Goal: Information Seeking & Learning: Find specific fact

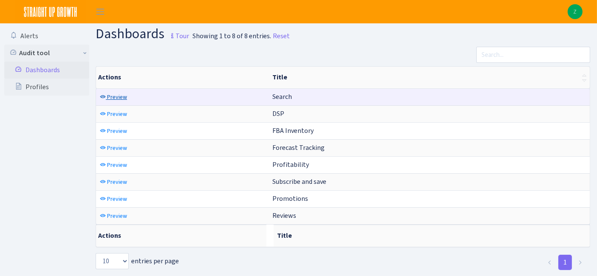
click at [120, 96] on span "Preview" at bounding box center [117, 97] width 20 height 8
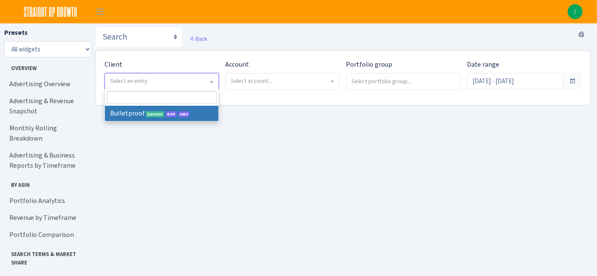
drag, startPoint x: 129, startPoint y: 87, endPoint x: 135, endPoint y: 100, distance: 15.0
click at [129, 87] on span "Select an entry" at bounding box center [161, 81] width 113 height 16
select select "409"
select select
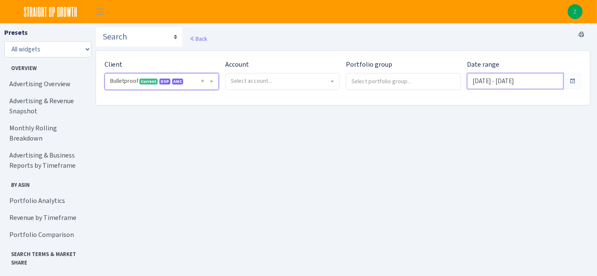
click at [526, 77] on input "Jul 25, 2025 - Aug 23, 2025" at bounding box center [515, 81] width 96 height 16
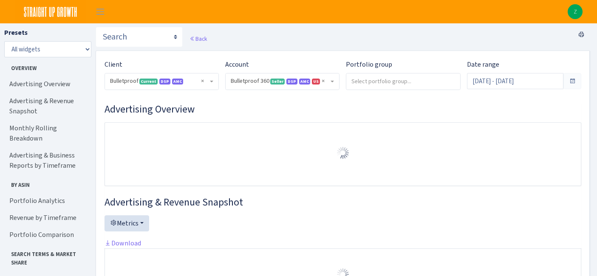
select select "3235730245795869"
click at [527, 83] on input "Jul 28, 2025 - Aug 26, 2025" at bounding box center [515, 81] width 96 height 16
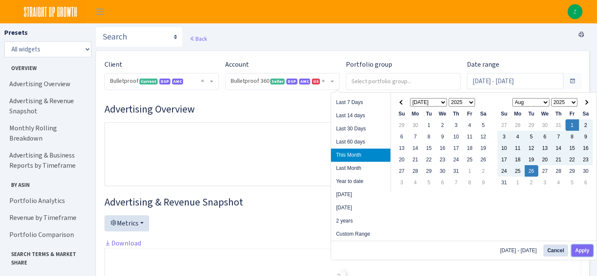
click at [584, 250] on button "Apply" at bounding box center [582, 251] width 22 height 12
type input "[DATE] - [DATE]"
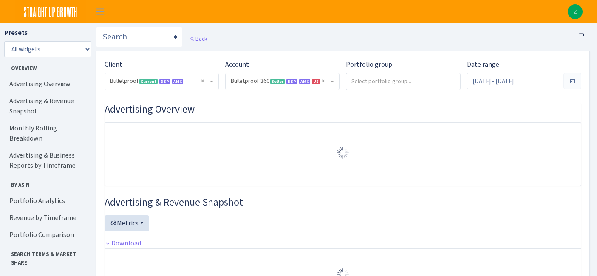
select select "3235730245795869"
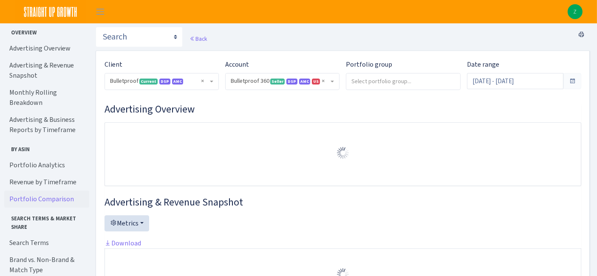
scroll to position [40, 0]
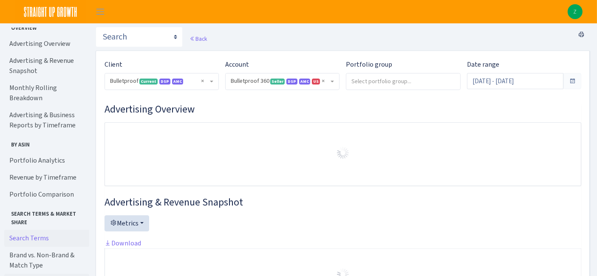
click at [38, 230] on link "Search Terms" at bounding box center [46, 238] width 85 height 17
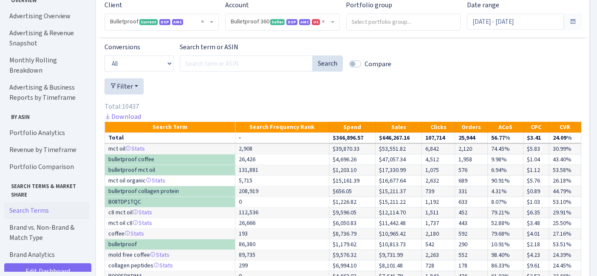
scroll to position [1351, 0]
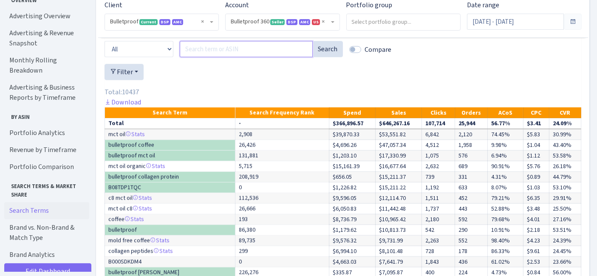
click at [211, 57] on input "Search term or ASIN" at bounding box center [246, 49] width 133 height 16
paste input "coarse ground coffee for cold brew"
type input "coarse ground coffee for cold brew"
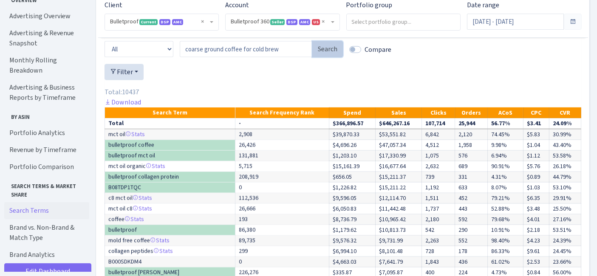
click at [324, 57] on button "Search" at bounding box center [327, 49] width 31 height 16
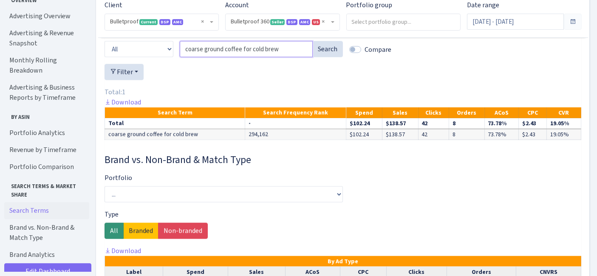
click at [308, 57] on input "coarse ground coffee for cold brew" at bounding box center [246, 49] width 133 height 16
click at [305, 57] on input "coarse ground coffee for cold brew" at bounding box center [246, 49] width 133 height 16
paste input "coarse ground coffee"
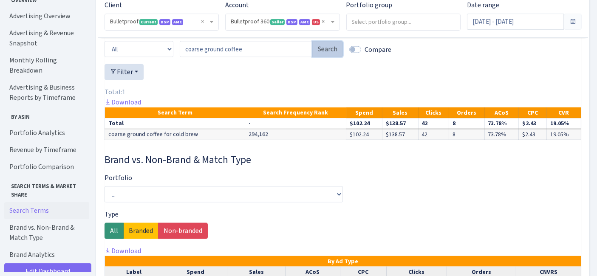
click at [327, 57] on button "Search" at bounding box center [327, 49] width 31 height 16
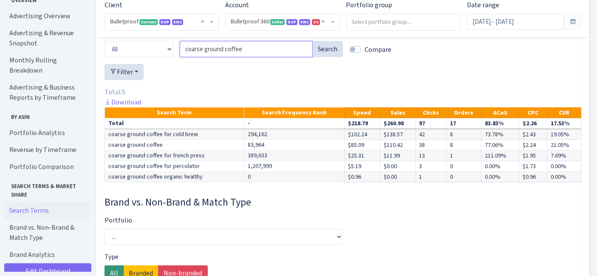
drag, startPoint x: 263, startPoint y: 87, endPoint x: 151, endPoint y: 82, distance: 112.2
click at [151, 64] on div "Conversions All Product ASINs Search Terms Branded Non Branded Search term or A…" at bounding box center [342, 46] width 489 height 37
paste input "[PERSON_NAME]"
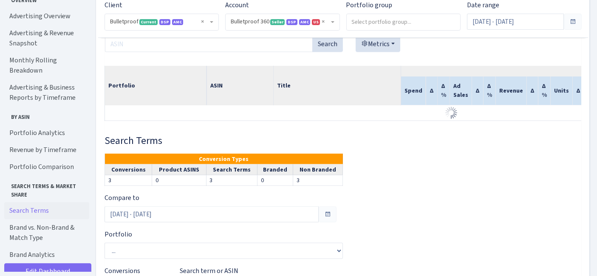
click at [327, 83] on th "Title" at bounding box center [336, 85] width 127 height 39
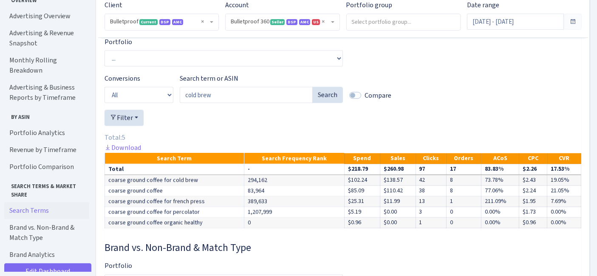
scroll to position [1529, 0]
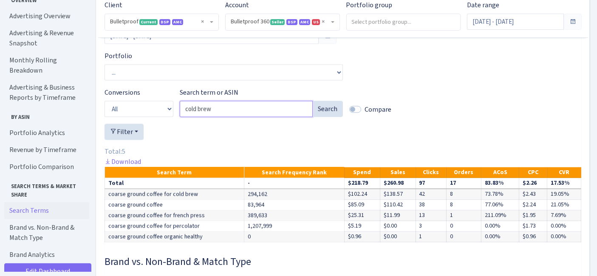
drag, startPoint x: 231, startPoint y: 123, endPoint x: 154, endPoint y: 122, distance: 76.9
click at [154, 122] on div "Conversions All Product ASINs Search Terms Branded Non Branded Search term or A…" at bounding box center [342, 105] width 489 height 37
paste input "coffee bags"
click at [324, 117] on button "Search" at bounding box center [327, 109] width 31 height 16
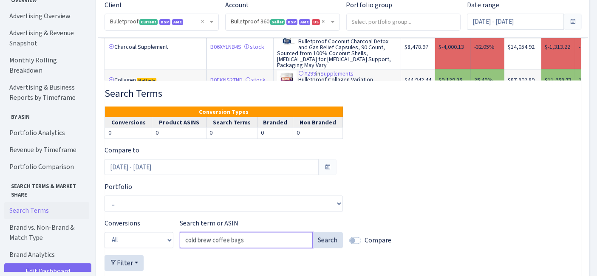
drag, startPoint x: 245, startPoint y: 250, endPoint x: 267, endPoint y: 248, distance: 22.2
click at [136, 251] on div "Conversions All Product ASINs Search Terms Branded Non Branded Search term or A…" at bounding box center [342, 237] width 489 height 37
paste input "ground"
click at [338, 248] on button "Search" at bounding box center [327, 240] width 31 height 16
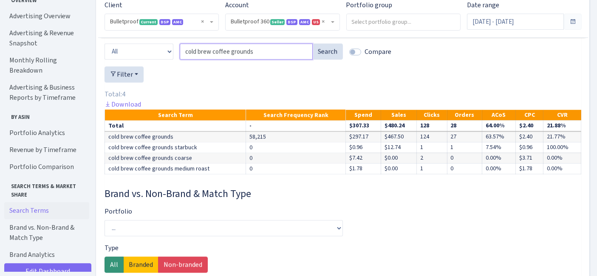
drag, startPoint x: 258, startPoint y: 56, endPoint x: 228, endPoint y: 64, distance: 31.0
click at [167, 58] on div "Conversions All Product ASINs Search Terms Branded Non Branded Search term or A…" at bounding box center [342, 48] width 489 height 37
paste input "Search term or ASIN"
click at [322, 59] on button "Search" at bounding box center [327, 51] width 31 height 16
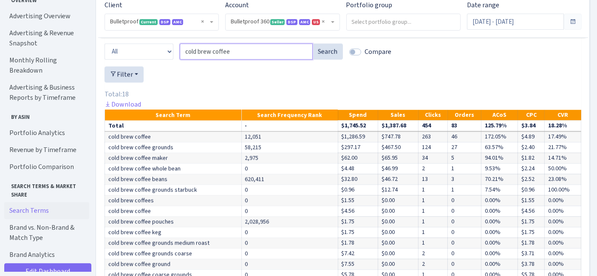
drag, startPoint x: 234, startPoint y: 58, endPoint x: 157, endPoint y: 58, distance: 77.3
click at [157, 58] on div "Conversions All Product ASINs Search Terms Branded Non Branded Search term or A…" at bounding box center [342, 48] width 489 height 37
paste input "arse ground"
click at [327, 53] on button "Search" at bounding box center [327, 51] width 31 height 16
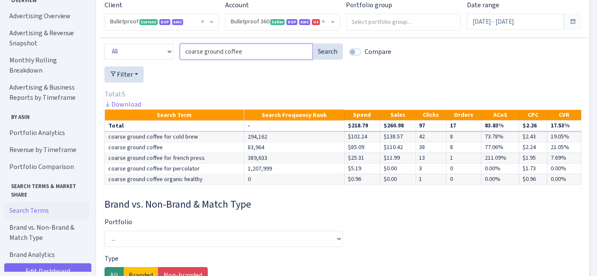
drag, startPoint x: 251, startPoint y: 58, endPoint x: 163, endPoint y: 57, distance: 87.0
click at [162, 58] on div "Conversions All Product ASINs Search Terms Branded Non Branded Search term or A…" at bounding box center [342, 48] width 489 height 37
paste input "for cold brew"
click at [321, 59] on button "Search" at bounding box center [327, 51] width 31 height 16
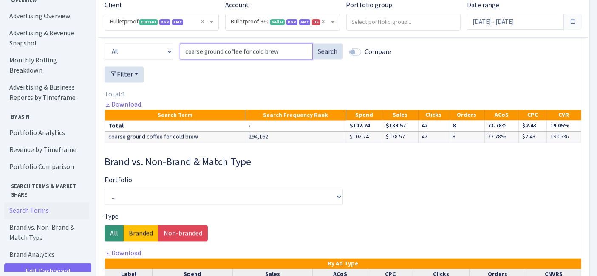
drag, startPoint x: 281, startPoint y: 56, endPoint x: 160, endPoint y: 53, distance: 121.5
click at [152, 56] on div "Conversions All Product ASINs Search Terms Branded Non Branded Search term or A…" at bounding box center [342, 48] width 489 height 37
paste input "Search term or ASIN"
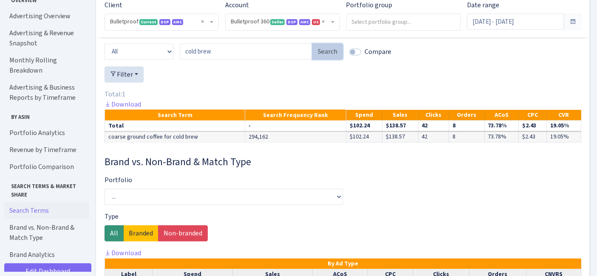
click at [323, 56] on button "Search" at bounding box center [327, 51] width 31 height 16
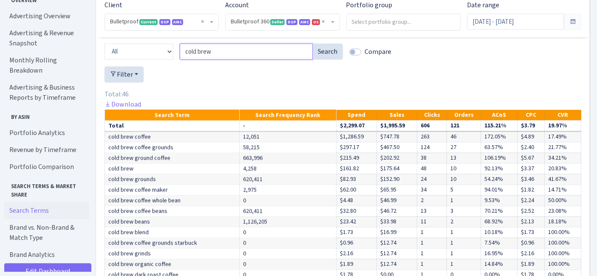
drag, startPoint x: 248, startPoint y: 59, endPoint x: 192, endPoint y: 58, distance: 55.2
click at [156, 58] on div "Conversions All Product ASINs Search Terms Branded Non Branded Search term or A…" at bounding box center [342, 48] width 489 height 37
paste input "coffee bags"
click at [332, 59] on button "Search" at bounding box center [327, 51] width 31 height 16
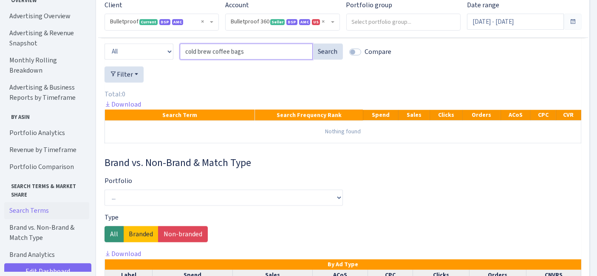
drag, startPoint x: 255, startPoint y: 60, endPoint x: 149, endPoint y: 59, distance: 106.2
click at [149, 59] on div "Conversions All Product ASINs Search Terms Branded Non Branded Search term or A…" at bounding box center [342, 48] width 489 height 37
paste input "hamberlain coffee"
click at [326, 59] on button "Search" at bounding box center [327, 51] width 31 height 16
click at [327, 56] on button "Search" at bounding box center [327, 51] width 31 height 16
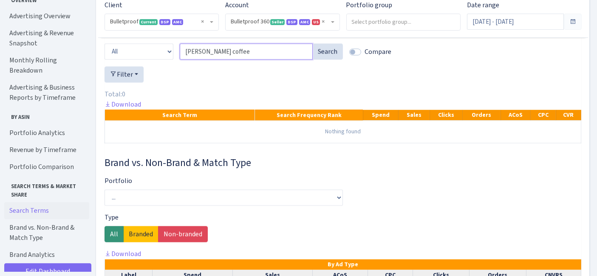
drag, startPoint x: 248, startPoint y: 56, endPoint x: 161, endPoint y: 65, distance: 87.5
click at [136, 66] on div "Conversions All Product ASINs Search Terms Branded Non Branded Search term or A…" at bounding box center [342, 48] width 489 height 37
paste input "bizzy cold brew"
click at [327, 59] on button "Search" at bounding box center [327, 51] width 31 height 16
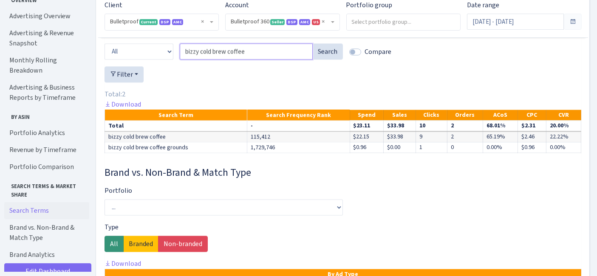
drag, startPoint x: 232, startPoint y: 59, endPoint x: 144, endPoint y: 59, distance: 87.9
click at [144, 59] on div "Conversions All Product ASINs Search Terms Branded Non Branded Search term or A…" at bounding box center [342, 48] width 489 height 37
paste input "cold brew grounds"
click at [332, 59] on button "Search" at bounding box center [327, 51] width 31 height 16
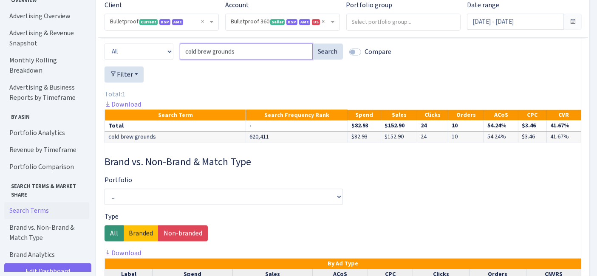
drag, startPoint x: 231, startPoint y: 58, endPoint x: 158, endPoint y: 58, distance: 73.5
click at [158, 58] on div "Conversions All Product ASINs Search Terms Branded Non Branded Search term or A…" at bounding box center [342, 48] width 489 height 37
paste input "stella blue coffee"
click at [323, 54] on button "Search" at bounding box center [327, 51] width 31 height 16
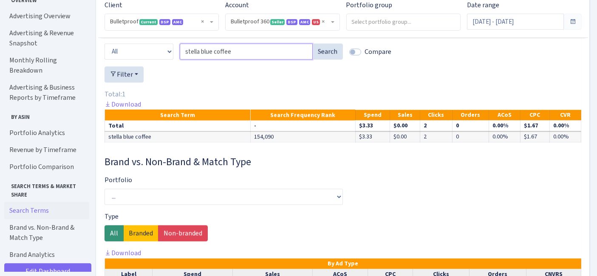
drag, startPoint x: 229, startPoint y: 56, endPoint x: 159, endPoint y: 60, distance: 70.1
click at [159, 60] on div "Conversions All Product ASINs Search Terms Branded Non Branded Search term or A…" at bounding box center [342, 48] width 489 height 37
paste input "cold brew coffee beans"
click at [321, 54] on button "Search" at bounding box center [327, 51] width 31 height 16
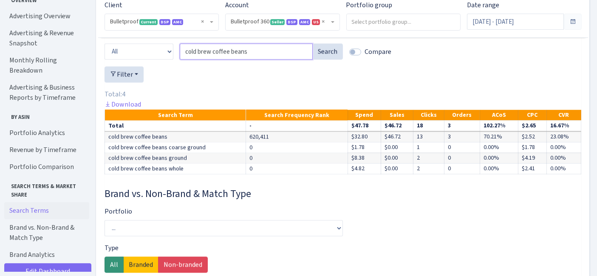
drag, startPoint x: 254, startPoint y: 57, endPoint x: 145, endPoint y: 57, distance: 109.6
click at [145, 57] on div "Conversions All Product ASINs Search Terms Branded Non Branded Search term or A…" at bounding box center [342, 48] width 489 height 37
paste input "pouche"
click at [330, 59] on button "Search" at bounding box center [327, 51] width 31 height 16
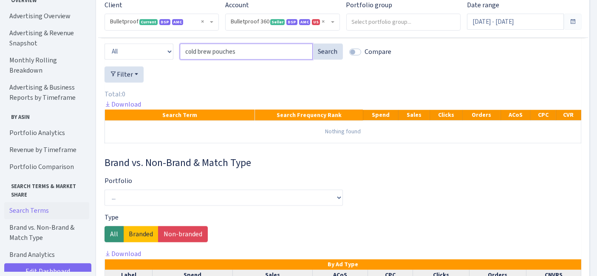
drag, startPoint x: 210, startPoint y: 57, endPoint x: 141, endPoint y: 50, distance: 69.6
click at [134, 52] on div "Conversions All Product ASINs Search Terms Branded Non Branded Search term or A…" at bounding box center [342, 48] width 489 height 37
paste input "ground coffee"
click at [326, 52] on button "Search" at bounding box center [327, 51] width 31 height 16
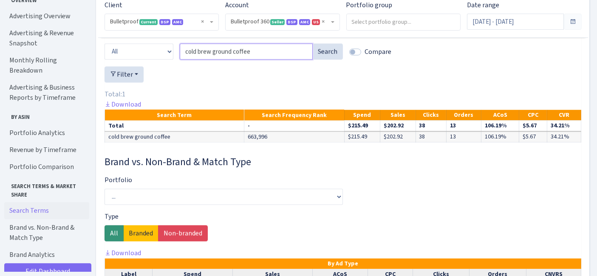
drag, startPoint x: 259, startPoint y: 58, endPoint x: 161, endPoint y: 55, distance: 98.1
click at [161, 55] on div "Conversions All Product ASINs Search Terms Branded Non Branded Search term or A…" at bounding box center [342, 48] width 489 height 37
paste input "packets"
click at [325, 55] on button "Search" at bounding box center [327, 51] width 31 height 16
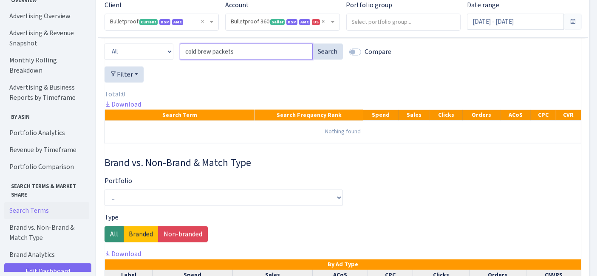
drag, startPoint x: 240, startPoint y: 61, endPoint x: 179, endPoint y: 61, distance: 61.1
click at [179, 61] on div "Conversions All Product ASINs Search Terms Branded Non Branded Search term or A…" at bounding box center [342, 48] width 489 height 37
paste input "before the coffee gets cold"
click at [341, 57] on button "Search" at bounding box center [327, 51] width 31 height 16
click at [331, 53] on button "Search" at bounding box center [327, 51] width 31 height 16
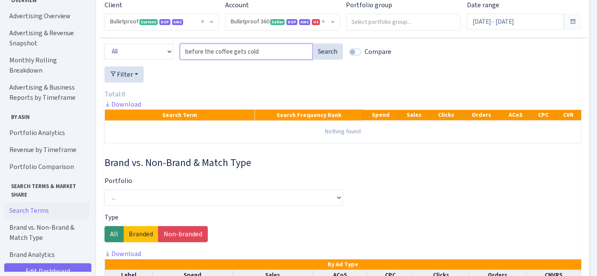
drag, startPoint x: 171, startPoint y: 62, endPoint x: 159, endPoint y: 62, distance: 11.9
click at [147, 61] on div "Conversions All Product ASINs Search Terms Branded Non Branded Search term or A…" at bounding box center [342, 48] width 489 height 37
paste input "stella blue cold brew"
click at [323, 56] on button "Search" at bounding box center [327, 51] width 31 height 16
drag, startPoint x: 249, startPoint y: 58, endPoint x: 194, endPoint y: 53, distance: 55.1
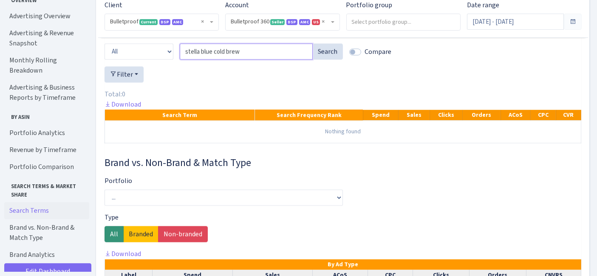
click at [143, 55] on div "Conversions All Product ASINs Search Terms Branded Non Branded Search term or A…" at bounding box center [342, 48] width 489 height 37
paste input "cold brew beans"
click at [329, 59] on button "Search" at bounding box center [327, 51] width 31 height 16
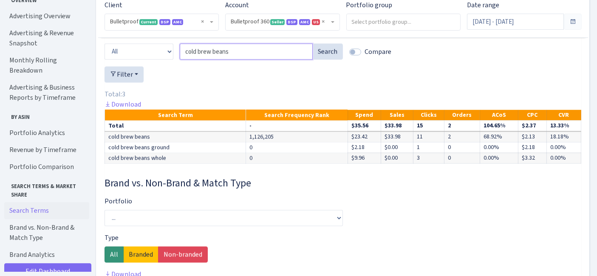
drag, startPoint x: 240, startPoint y: 57, endPoint x: 176, endPoint y: 57, distance: 63.7
click at [176, 57] on div "Conversions All Product ASINs Search Terms Branded Non Branded Search term or A…" at bounding box center [342, 48] width 489 height 37
paste input "ag"
click at [332, 54] on button "Search" at bounding box center [327, 51] width 31 height 16
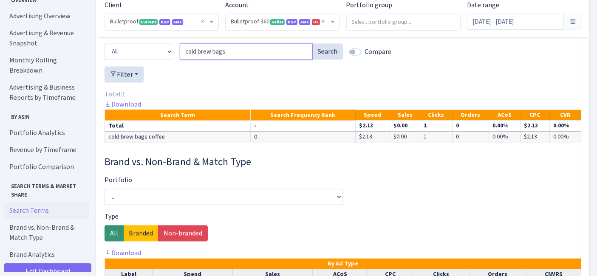
drag, startPoint x: 242, startPoint y: 62, endPoint x: 147, endPoint y: 60, distance: 94.7
click at [147, 60] on div "Conversions All Product ASINs Search Terms Branded Non Branded Search term or A…" at bounding box center [342, 48] width 489 height 37
paste input "iced coffee"
click at [332, 56] on button "Search" at bounding box center [327, 51] width 31 height 16
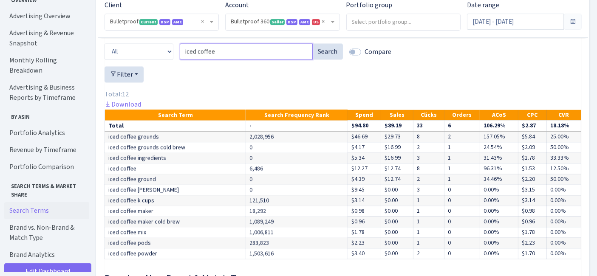
drag, startPoint x: 253, startPoint y: 57, endPoint x: 154, endPoint y: 62, distance: 99.9
click at [154, 62] on div "Conversions All Product ASINs Search Terms Branded Non Branded Search term or A…" at bounding box center [342, 48] width 489 height 37
paste input "course groun"
click at [327, 55] on button "Search" at bounding box center [327, 51] width 31 height 16
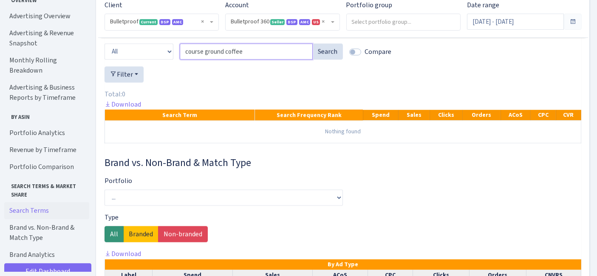
drag, startPoint x: 201, startPoint y: 57, endPoint x: 128, endPoint y: 53, distance: 73.2
click at [128, 53] on div "Conversions All Product ASINs Search Terms Branded Non Branded Search term or A…" at bounding box center [342, 48] width 489 height 37
paste input "arse coffee grounds"
click at [332, 56] on button "Search" at bounding box center [327, 51] width 31 height 16
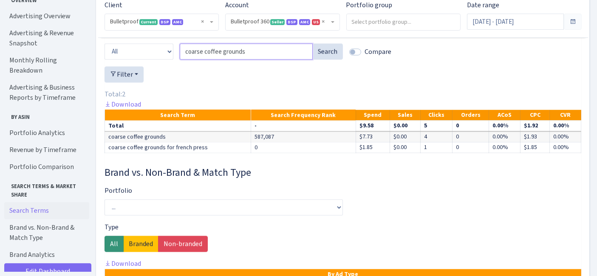
drag, startPoint x: 253, startPoint y: 64, endPoint x: 164, endPoint y: 58, distance: 89.3
click at [164, 58] on div "Conversions All Product ASINs Search Terms Branded Non Branded Search term or A…" at bounding box center [342, 48] width 489 height 37
paste input "stone street cold brew"
click at [323, 56] on button "Search" at bounding box center [327, 51] width 31 height 16
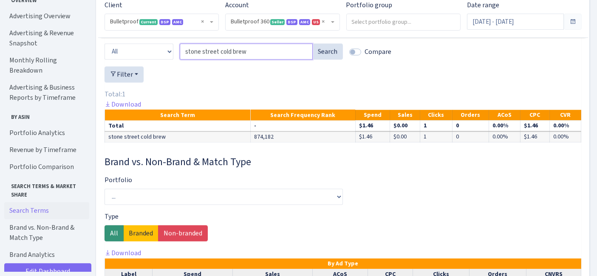
drag, startPoint x: 255, startPoint y: 56, endPoint x: 135, endPoint y: 56, distance: 119.7
click at [135, 56] on div "Conversions All Product ASINs Search Terms Branded Non Branded Search term or A…" at bounding box center [342, 48] width 489 height 37
paste input "cold brew coffee pouches"
click at [327, 57] on button "Search" at bounding box center [327, 51] width 31 height 16
drag, startPoint x: 263, startPoint y: 60, endPoint x: 158, endPoint y: 52, distance: 105.6
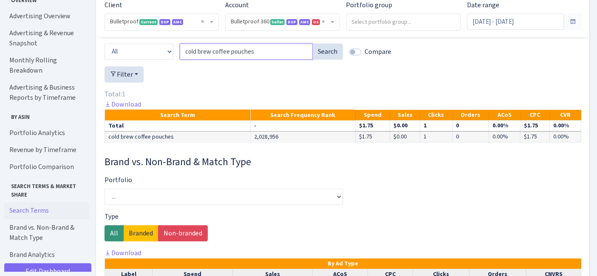
click at [158, 52] on div "Conversions All Product ASINs Search Terms Branded Non Branded Search term or A…" at bounding box center [342, 48] width 489 height 37
paste input "organic cold brew coffee"
click at [327, 59] on button "Search" at bounding box center [327, 51] width 31 height 16
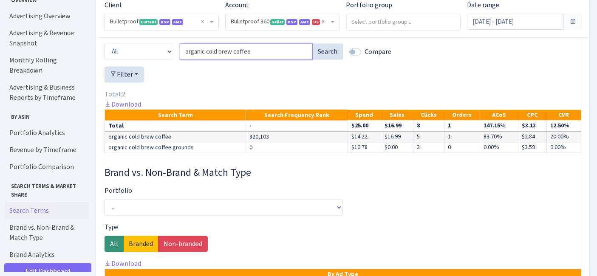
drag, startPoint x: 256, startPoint y: 59, endPoint x: 144, endPoint y: 51, distance: 112.8
click at [144, 51] on div "Conversions All Product ASINs Search Terms Branded Non Branded Search term or A…" at bounding box center [342, 48] width 489 height 37
paste input "cold brew coffee grounds coars"
click at [326, 55] on button "Search" at bounding box center [327, 51] width 31 height 16
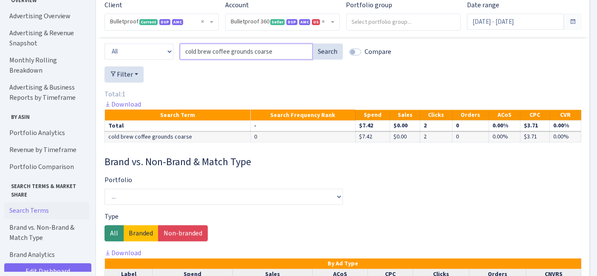
drag, startPoint x: 280, startPoint y: 59, endPoint x: 146, endPoint y: 59, distance: 134.2
click at [146, 59] on div "Conversions All Product ASINs Search Terms Branded Non Branded Search term or A…" at bounding box center [342, 48] width 489 height 37
paste input "maker"
click at [328, 56] on button "Search" at bounding box center [327, 51] width 31 height 16
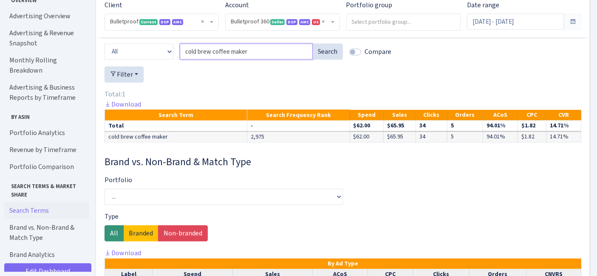
drag, startPoint x: 253, startPoint y: 59, endPoint x: 166, endPoint y: 54, distance: 87.6
click at [166, 54] on div "Conversions All Product ASINs Search Terms Branded Non Branded Search term or A…" at bounding box center [342, 48] width 489 height 37
paste input "packs"
click at [333, 57] on button "Search" at bounding box center [327, 51] width 31 height 16
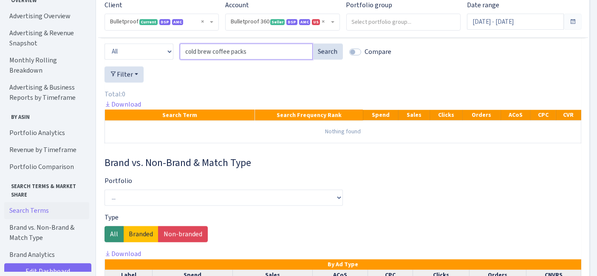
drag, startPoint x: 251, startPoint y: 59, endPoint x: 135, endPoint y: 61, distance: 115.5
click at [136, 61] on div "Conversions All Product ASINs Search Terms Branded Non Branded Search term or A…" at bounding box center [342, 48] width 489 height 37
paste input "low acid coffee ground"
click at [320, 56] on button "Search" at bounding box center [327, 51] width 31 height 16
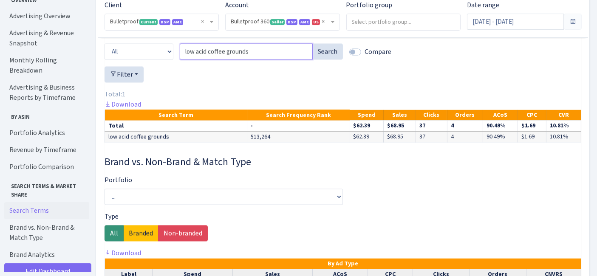
drag, startPoint x: 259, startPoint y: 54, endPoint x: 156, endPoint y: 54, distance: 103.2
click at [150, 54] on div "Conversions All Product ASINs Search Terms Branded Non Branded Search term or A…" at bounding box center [342, 48] width 489 height 37
paste input "flavored coffee"
click at [319, 59] on button "Search" at bounding box center [327, 51] width 31 height 16
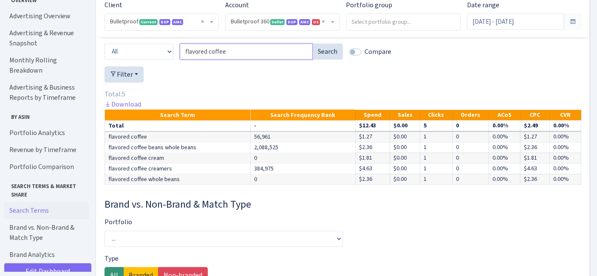
drag, startPoint x: 241, startPoint y: 65, endPoint x: 146, endPoint y: 60, distance: 95.2
click at [149, 60] on div "Conversions All Product ASINs Search Terms Branded Non Branded Search term or A…" at bounding box center [342, 48] width 489 height 37
paste input "ground"
click at [327, 59] on button "Search" at bounding box center [327, 51] width 31 height 16
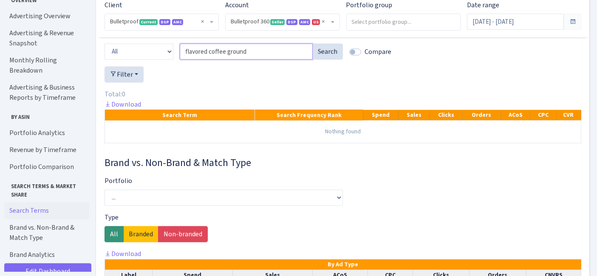
drag, startPoint x: 248, startPoint y: 55, endPoint x: 144, endPoint y: 59, distance: 103.7
click at [144, 59] on div "Conversions All Product ASINs Search Terms Branded Non Branded Search term or A…" at bounding box center [342, 48] width 489 height 37
paste input "ground coffee"
click at [332, 59] on button "Search" at bounding box center [327, 51] width 31 height 16
drag, startPoint x: 257, startPoint y: 59, endPoint x: 115, endPoint y: 59, distance: 142.2
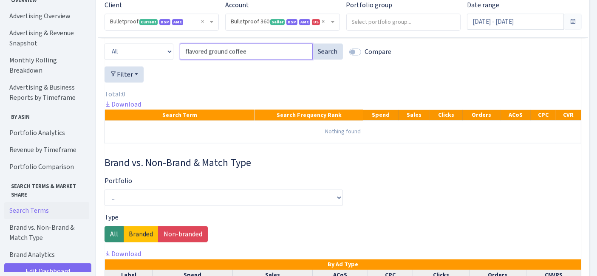
click at [122, 59] on div "Conversions All Product ASINs Search Terms Branded Non Branded Search term or A…" at bounding box center [342, 48] width 489 height 37
paste input "ground coffee flavored"
click at [323, 58] on button "Search" at bounding box center [327, 51] width 31 height 16
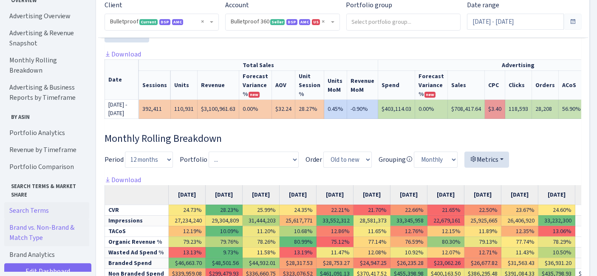
scroll to position [41, 0]
click at [31, 204] on link "Search Terms" at bounding box center [46, 210] width 85 height 17
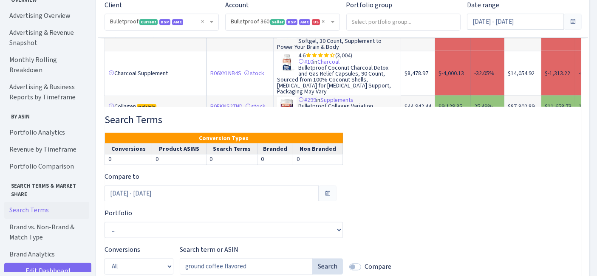
scroll to position [1582, 0]
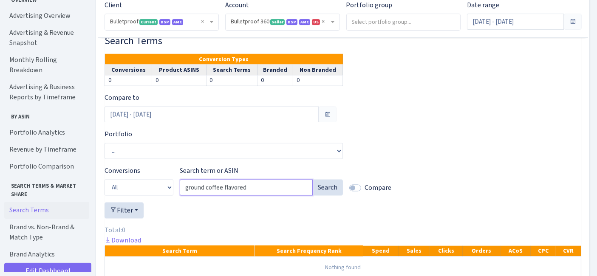
drag, startPoint x: 253, startPoint y: 194, endPoint x: 169, endPoint y: 194, distance: 84.1
click at [169, 194] on div "Conversions All Product ASINs Search Terms Branded Non Branded Search term or A…" at bounding box center [342, 184] width 489 height 37
paste input "protein coffee"
click at [331, 193] on button "Search" at bounding box center [327, 188] width 31 height 16
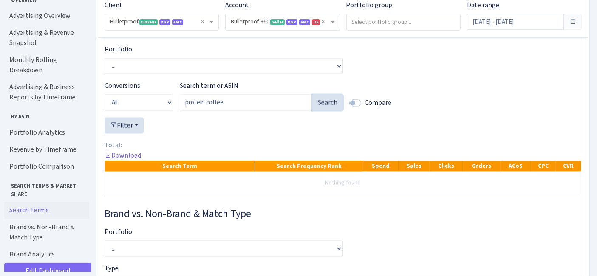
scroll to position [1676, 0]
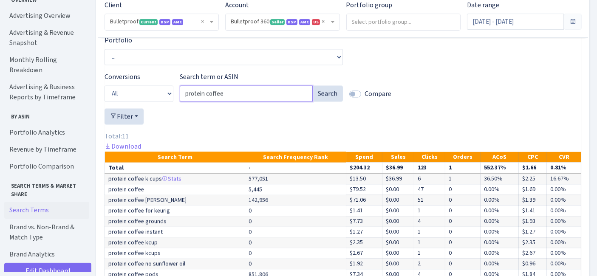
drag, startPoint x: 205, startPoint y: 97, endPoint x: 190, endPoint y: 97, distance: 14.9
click at [190, 97] on input "protein coffee" at bounding box center [246, 93] width 133 height 16
click at [211, 98] on input "protein coffee" at bounding box center [246, 93] width 133 height 16
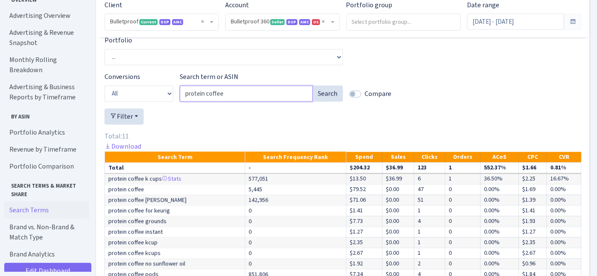
paste input "powder"
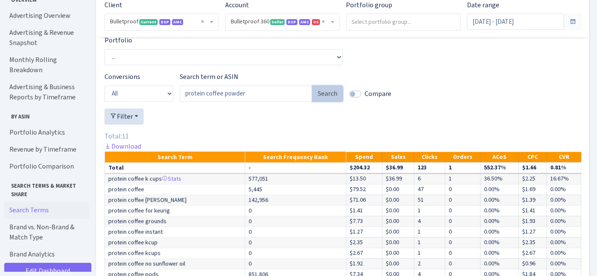
click at [324, 99] on button "Search" at bounding box center [327, 93] width 31 height 16
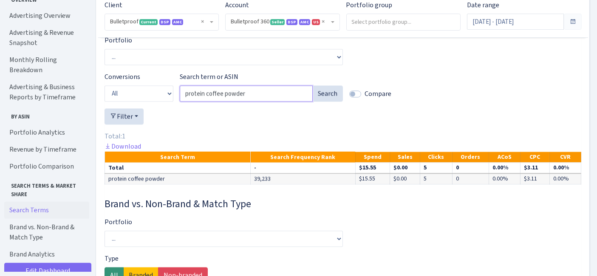
drag, startPoint x: 245, startPoint y: 98, endPoint x: 179, endPoint y: 98, distance: 65.4
click at [180, 98] on input "protein coffee powder" at bounding box center [246, 93] width 133 height 16
paste input "chike high protein coffee"
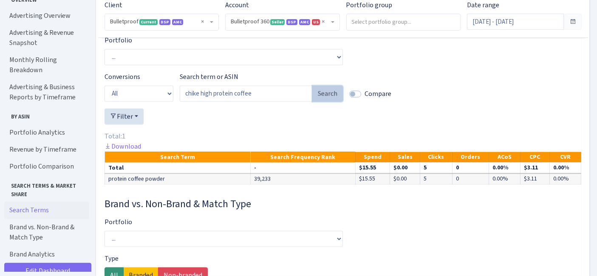
click at [316, 101] on button "Search" at bounding box center [327, 93] width 31 height 16
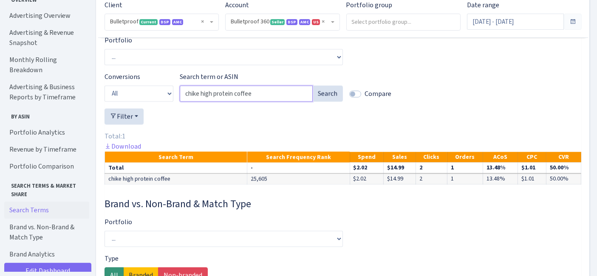
drag, startPoint x: 257, startPoint y: 101, endPoint x: 142, endPoint y: 96, distance: 115.1
click at [142, 96] on div "Conversions All Product ASINs Search Terms Branded Non Branded Search term or A…" at bounding box center [342, 90] width 489 height 37
paste input "iced"
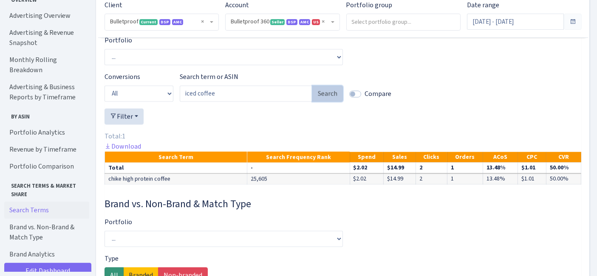
click at [323, 100] on button "Search" at bounding box center [327, 93] width 31 height 16
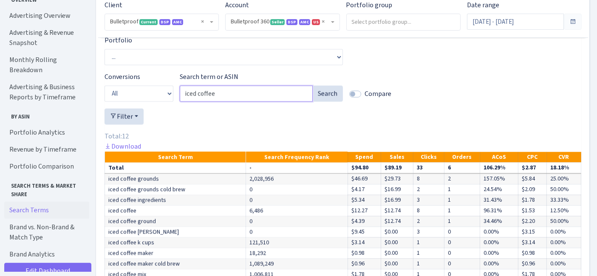
drag, startPoint x: 223, startPoint y: 101, endPoint x: 167, endPoint y: 100, distance: 56.5
click at [167, 100] on div "Conversions All Product ASINs Search Terms Branded Non Branded Search term or A…" at bounding box center [342, 90] width 489 height 37
paste input "coffee protein powder"
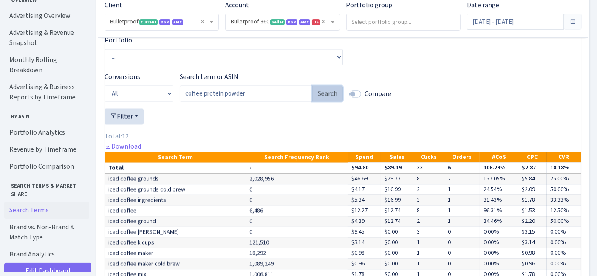
click at [328, 100] on button "Search" at bounding box center [327, 93] width 31 height 16
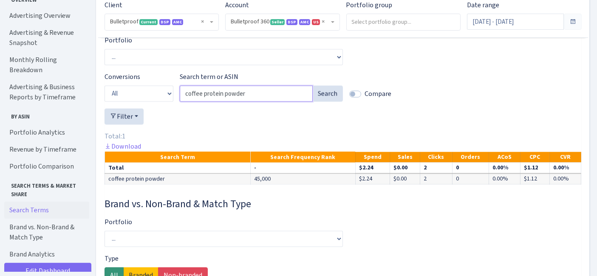
drag, startPoint x: 256, startPoint y: 97, endPoint x: 206, endPoint y: 102, distance: 50.4
click at [135, 96] on div "Conversions All Product ASINs Search Terms Branded Non Branded Search term or A…" at bounding box center [342, 90] width 489 height 37
paste input "super coffee"
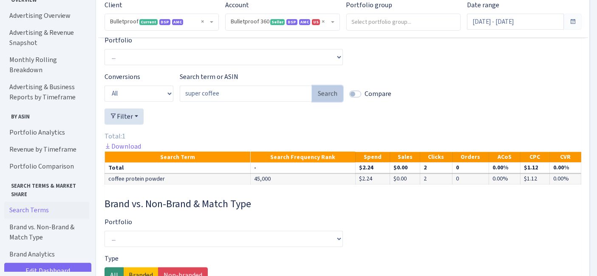
click at [328, 101] on button "Search" at bounding box center [327, 93] width 31 height 16
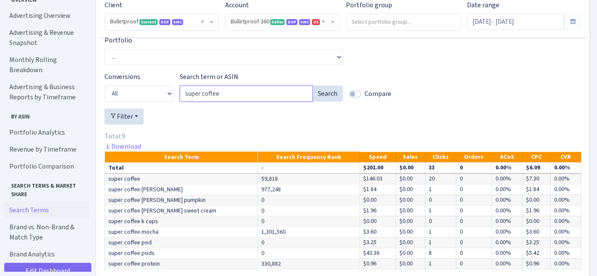
drag, startPoint x: 224, startPoint y: 96, endPoint x: 158, endPoint y: 97, distance: 66.3
click at [158, 97] on div "Conversions All Product ASINs Search Terms Branded Non Branded Search term or A…" at bounding box center [342, 90] width 489 height 37
paste input "chik"
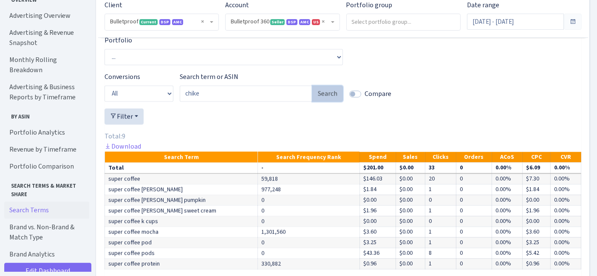
click at [321, 100] on button "Search" at bounding box center [327, 93] width 31 height 16
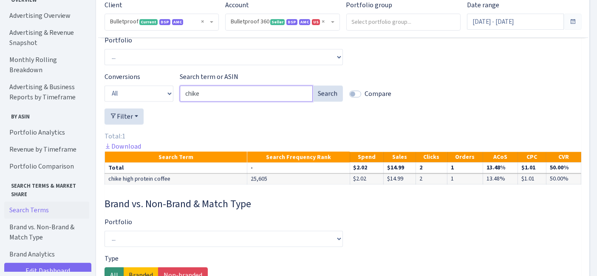
drag, startPoint x: 216, startPoint y: 99, endPoint x: 163, endPoint y: 99, distance: 53.1
click at [163, 99] on div "Conversions All Product ASINs Search Terms Branded Non Branded Search term or A…" at bounding box center [342, 90] width 489 height 37
paste input "protien coffe"
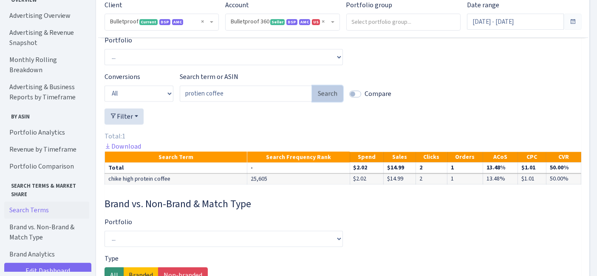
click at [329, 100] on button "Search" at bounding box center [327, 93] width 31 height 16
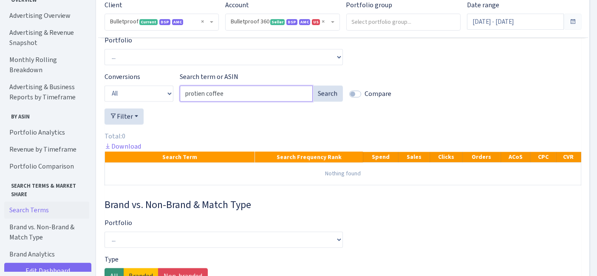
drag, startPoint x: 236, startPoint y: 99, endPoint x: 200, endPoint y: 95, distance: 35.8
click at [147, 99] on div "Conversions All Product ASINs Search Terms Branded Non Branded Search term or A…" at bounding box center [342, 90] width 489 height 37
paste input "chike protei"
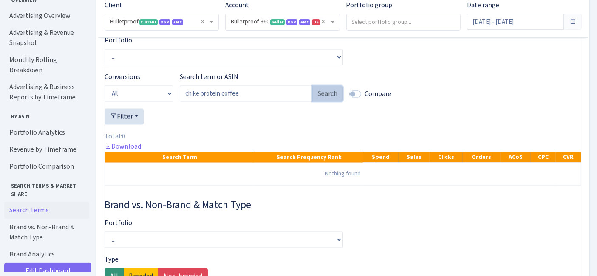
click at [329, 101] on button "Search" at bounding box center [327, 93] width 31 height 16
drag, startPoint x: 240, startPoint y: 101, endPoint x: 139, endPoint y: 103, distance: 101.5
click at [139, 103] on div "Conversions All Product ASINs Search Terms Branded Non Branded Search term or A…" at bounding box center [342, 90] width 489 height 37
paste input "anned"
click at [329, 99] on button "Search" at bounding box center [327, 93] width 31 height 16
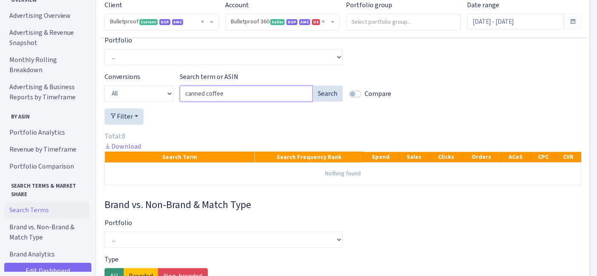
drag, startPoint x: 245, startPoint y: 104, endPoint x: 170, endPoint y: 97, distance: 75.5
click at [138, 102] on div "Conversions All Product ASINs Search Terms Branded Non Branded Search term or A…" at bounding box center [342, 90] width 489 height 37
paste input "java protein coffee powder"
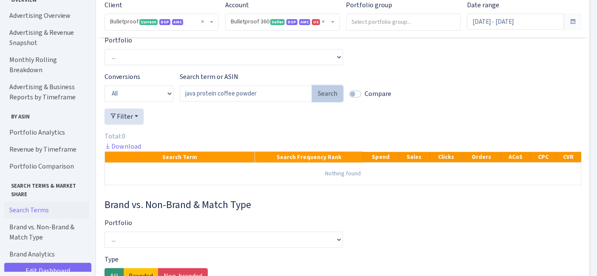
click at [329, 98] on button "Search" at bounding box center [327, 93] width 31 height 16
drag, startPoint x: 194, startPoint y: 96, endPoint x: 171, endPoint y: 94, distance: 23.5
click at [171, 94] on div "Conversions All Product ASINs Search Terms Branded Non Branded Search term or A…" at bounding box center [342, 90] width 489 height 37
paste input "strong coffee"
click at [330, 95] on button "Search" at bounding box center [327, 93] width 31 height 16
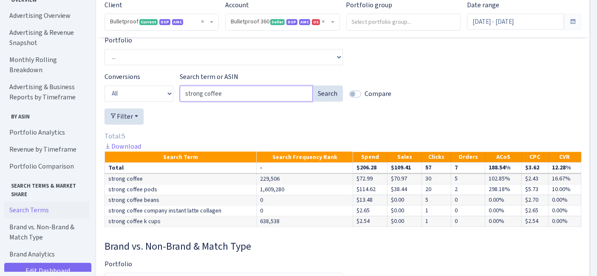
drag, startPoint x: 229, startPoint y: 99, endPoint x: 144, endPoint y: 93, distance: 85.1
click at [144, 93] on div "Conversions All Product ASINs Search Terms Branded Non Branded Search term or A…" at bounding box center [342, 90] width 489 height 37
paste input "instant protein"
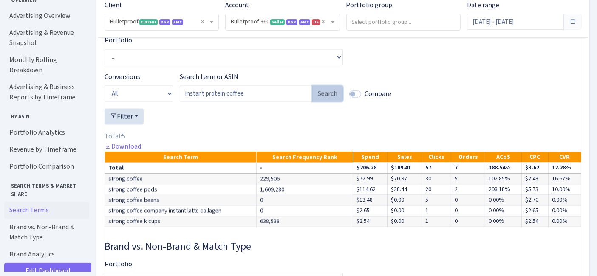
click at [331, 99] on button "Search" at bounding box center [327, 93] width 31 height 16
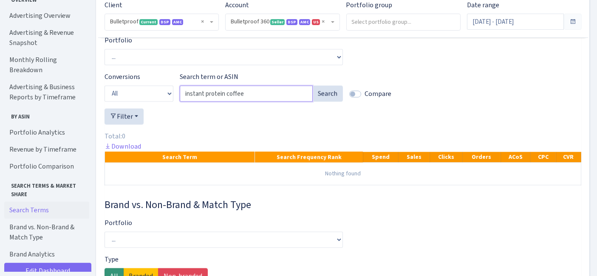
drag, startPoint x: 243, startPoint y: 99, endPoint x: 143, endPoint y: 97, distance: 99.8
click at [143, 97] on div "Conversions All Product ASINs Search Terms Branded Non Branded Search term or A…" at bounding box center [342, 90] width 489 height 37
paste input "java"
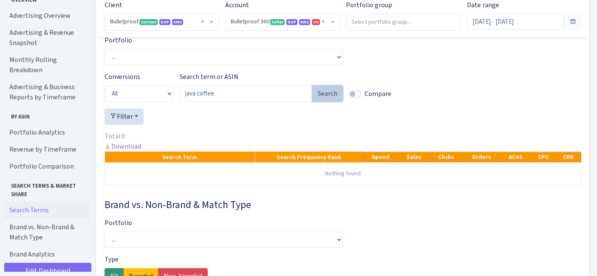
click at [327, 101] on button "Search" at bounding box center [327, 93] width 31 height 16
drag, startPoint x: 253, startPoint y: 101, endPoint x: 139, endPoint y: 101, distance: 113.8
click at [139, 101] on div "Conversions All Product ASINs Search Terms Branded Non Branded Search term or A…" at bounding box center [342, 90] width 489 height 37
paste input "ice"
click at [321, 101] on button "Search" at bounding box center [327, 93] width 31 height 16
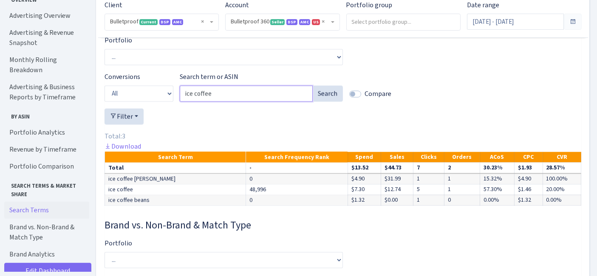
click at [145, 99] on div "Conversions All Product ASINs Search Terms Branded Non Branded Search term or A…" at bounding box center [342, 90] width 489 height 37
paste input "nstant"
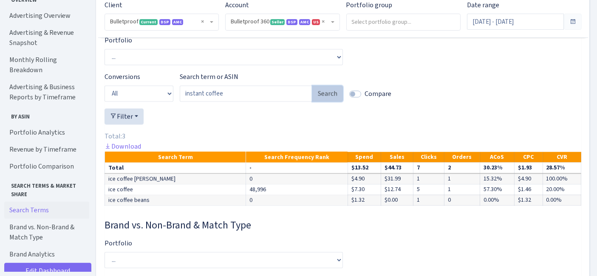
click at [335, 101] on button "Search" at bounding box center [327, 93] width 31 height 16
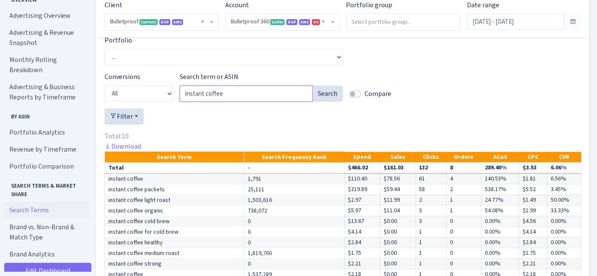
drag, startPoint x: 165, startPoint y: 100, endPoint x: 142, endPoint y: 96, distance: 22.8
click at [142, 96] on div "Conversions All Product ASINs Search Terms Branded Non Branded Search term or A…" at bounding box center [342, 90] width 489 height 37
paste input "coffee protein"
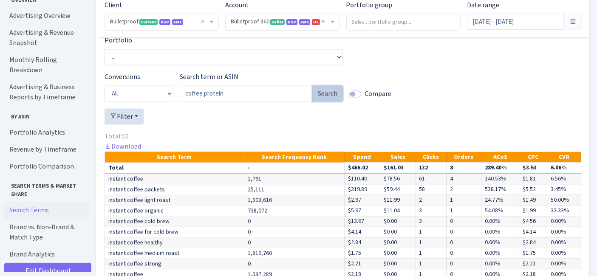
click at [332, 96] on button "Search" at bounding box center [327, 93] width 31 height 16
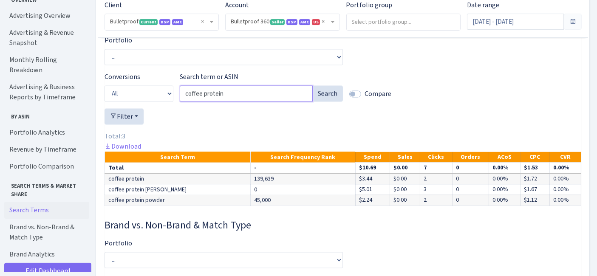
drag, startPoint x: 217, startPoint y: 100, endPoint x: 169, endPoint y: 100, distance: 48.0
click at [169, 100] on div "Conversions All Product ASINs Search Terms Branded Non Branded Search term or A…" at bounding box center [342, 90] width 489 height 37
paste input "javi protein coffee"
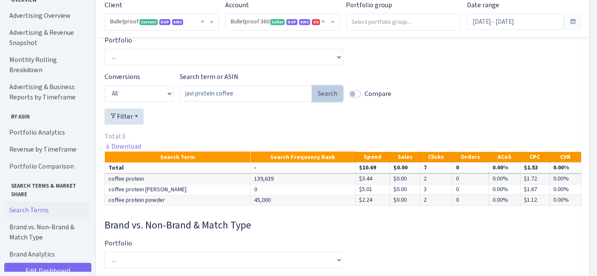
click at [329, 97] on button "Search" at bounding box center [327, 93] width 31 height 16
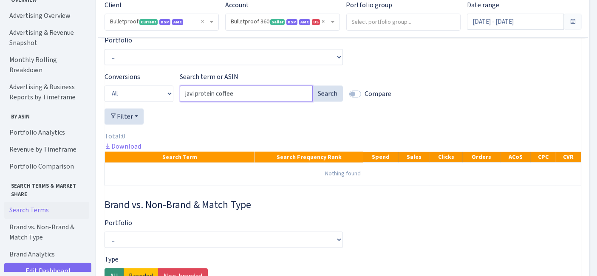
drag, startPoint x: 211, startPoint y: 95, endPoint x: 145, endPoint y: 96, distance: 66.2
click at [145, 96] on div "Conversions All Product ASINs Search Terms Branded Non Branded Search term or A…" at bounding box center [342, 90] width 489 height 37
paste input "avy"
click at [346, 104] on div "Compare" at bounding box center [424, 90] width 163 height 37
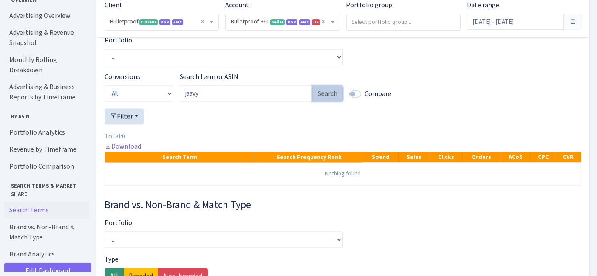
click at [332, 101] on button "Search" at bounding box center [327, 93] width 31 height 16
drag, startPoint x: 255, startPoint y: 105, endPoint x: 170, endPoint y: 105, distance: 84.9
click at [170, 105] on div "Conversions All Product ASINs Search Terms Branded Non Branded Search term or A…" at bounding box center [342, 90] width 489 height 37
paste input "protein iced coffee"
click at [331, 101] on button "Search" at bounding box center [327, 93] width 31 height 16
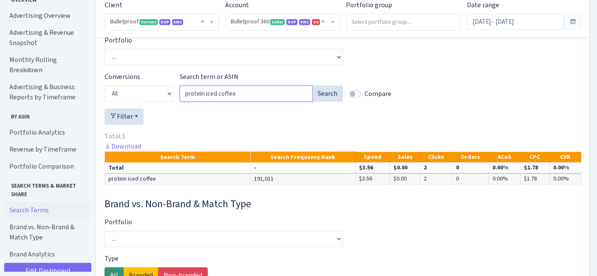
drag, startPoint x: 241, startPoint y: 99, endPoint x: 159, endPoint y: 98, distance: 82.0
click at [159, 98] on div "Conversions All Product ASINs Search Terms Branded Non Branded Search term or A…" at bounding box center [342, 90] width 489 height 37
paste input "powder"
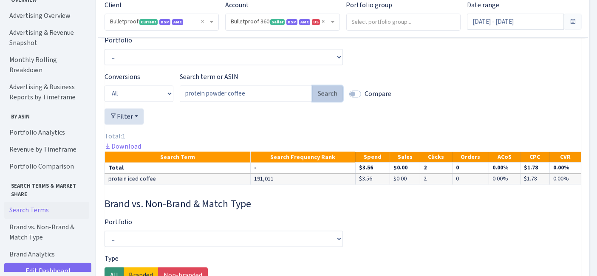
click at [325, 101] on button "Search" at bounding box center [327, 93] width 31 height 16
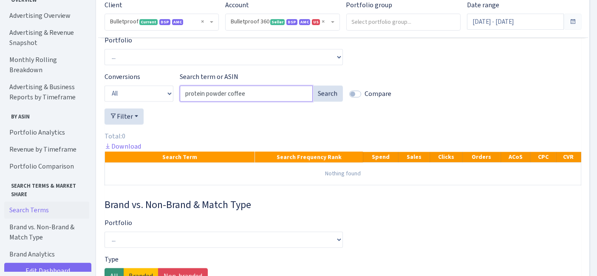
drag, startPoint x: 255, startPoint y: 95, endPoint x: 102, endPoint y: 84, distance: 153.2
click at [102, 84] on div "Conversions All Product ASINs Search Terms Branded Non Branded Search term or A…" at bounding box center [342, 90] width 489 height 37
paste input "high protein"
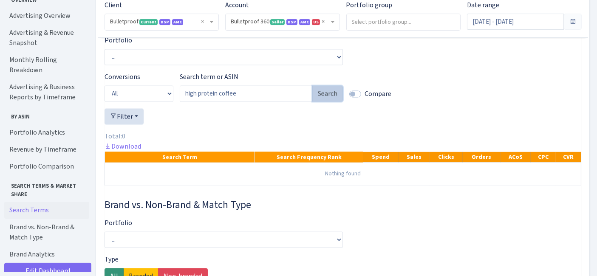
click at [325, 101] on button "Search" at bounding box center [327, 93] width 31 height 16
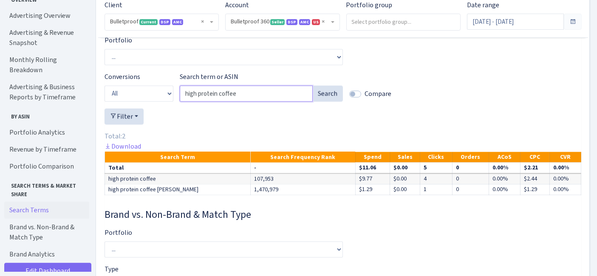
drag, startPoint x: 256, startPoint y: 94, endPoint x: 152, endPoint y: 96, distance: 104.1
click at [152, 96] on div "Conversions All Product ASINs Search Terms Branded Non Branded Search term or A…" at bounding box center [342, 90] width 489 height 37
paste input "protein iced coffee powder"
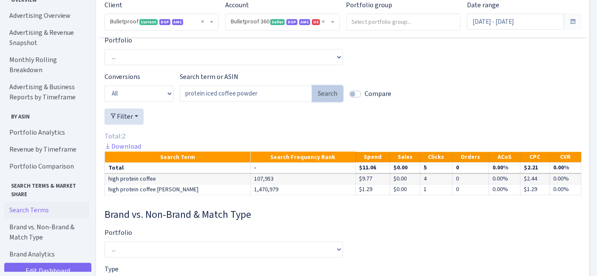
click at [332, 101] on button "Search" at bounding box center [327, 93] width 31 height 16
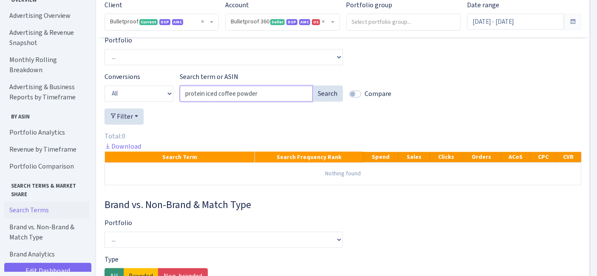
drag, startPoint x: 268, startPoint y: 106, endPoint x: 161, endPoint y: 105, distance: 107.4
click at [161, 105] on div "Conversions All Product ASINs Search Terms Branded Non Branded Search term or A…" at bounding box center [342, 90] width 489 height 37
paste input "for coffee"
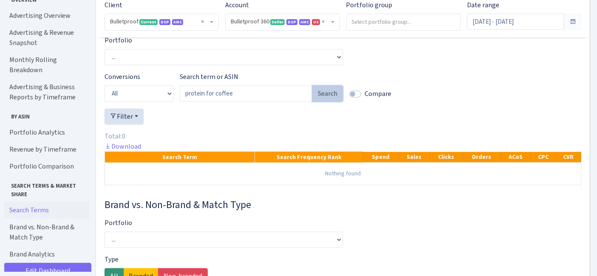
click at [321, 100] on button "Search" at bounding box center [327, 93] width 31 height 16
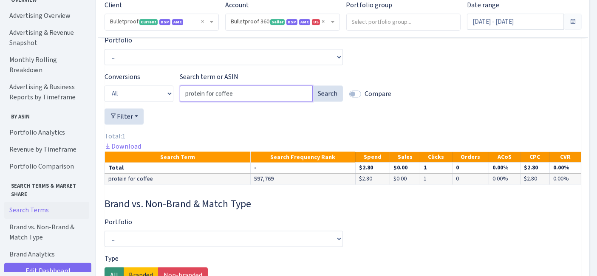
drag, startPoint x: 237, startPoint y: 96, endPoint x: 161, endPoint y: 100, distance: 76.1
click at [161, 100] on div "Conversions All Product ASINs Search Terms Branded Non Branded Search term or A…" at bounding box center [342, 90] width 489 height 37
paste input "coffee concentrat"
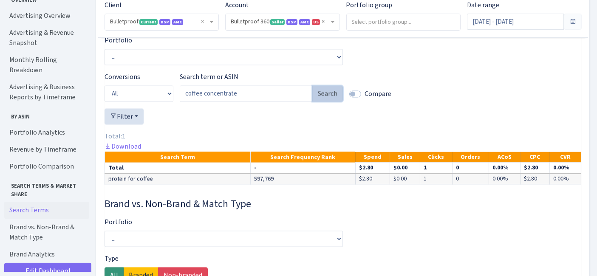
click at [319, 101] on button "Search" at bounding box center [327, 93] width 31 height 16
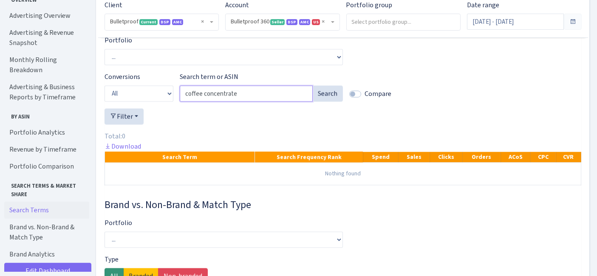
drag, startPoint x: 272, startPoint y: 105, endPoint x: 186, endPoint y: 112, distance: 86.5
click at [186, 108] on div "Search term or ASIN coffee concentrate Search" at bounding box center [261, 90] width 163 height 37
paste input "hike high protein coffe"
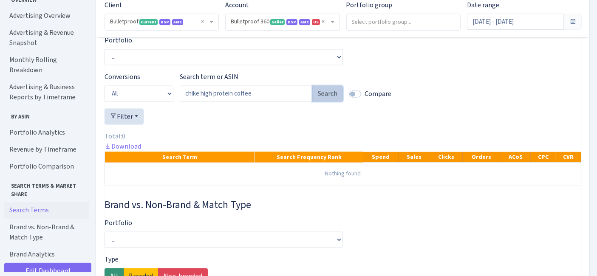
click at [326, 101] on button "Search" at bounding box center [327, 93] width 31 height 16
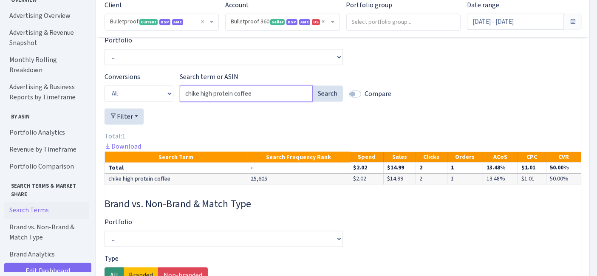
drag, startPoint x: 258, startPoint y: 95, endPoint x: 156, endPoint y: 98, distance: 102.4
click at [156, 97] on div "Conversions All Product ASINs Search Terms Branded Non Branded Search term or A…" at bounding box center [342, 90] width 489 height 37
paste input "jot coffee concentrat"
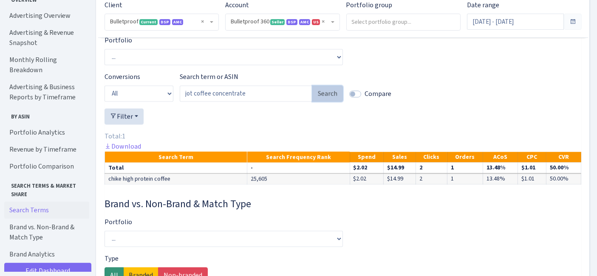
click at [327, 97] on button "Search" at bounding box center [327, 93] width 31 height 16
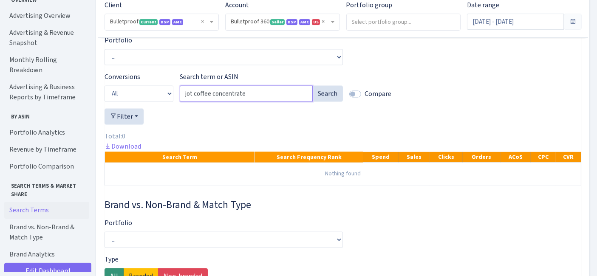
drag, startPoint x: 255, startPoint y: 101, endPoint x: 188, endPoint y: 107, distance: 67.4
click at [178, 108] on div "Conversions All Product ASINs Search Terms Branded Non Branded Search term or A…" at bounding box center [342, 90] width 489 height 37
paste input "avy"
click at [331, 101] on button "Search" at bounding box center [327, 93] width 31 height 16
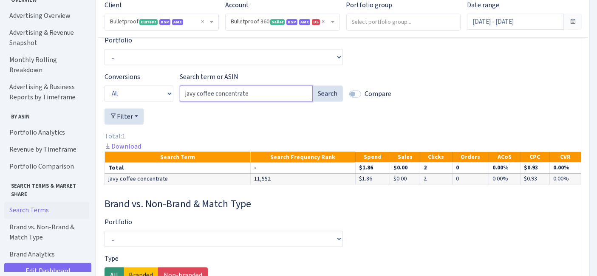
drag, startPoint x: 273, startPoint y: 100, endPoint x: 146, endPoint y: 100, distance: 126.1
click at [146, 100] on div "Conversions All Product ASINs Search Terms Branded Non Branded Search term or A…" at bounding box center [342, 90] width 489 height 37
paste input "protein coffe"
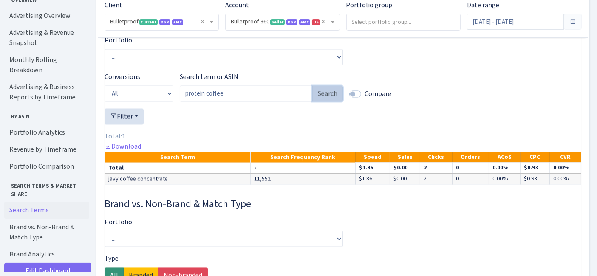
click at [324, 95] on button "Search" at bounding box center [327, 93] width 31 height 16
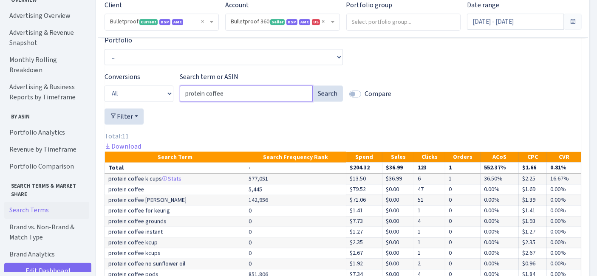
drag, startPoint x: 278, startPoint y: 100, endPoint x: 104, endPoint y: 100, distance: 173.7
click at [104, 100] on div "Conversions All Product ASINs Search Terms Branded Non Branded Search term or A…" at bounding box center [342, 90] width 489 height 37
paste input "javi coffee concentrat"
click at [307, 101] on input "javi coffee concentrate" at bounding box center [246, 93] width 133 height 16
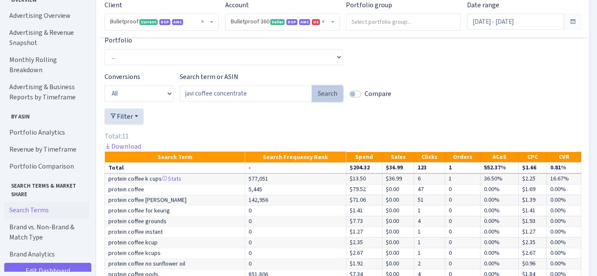
click at [319, 97] on button "Search" at bounding box center [327, 93] width 31 height 16
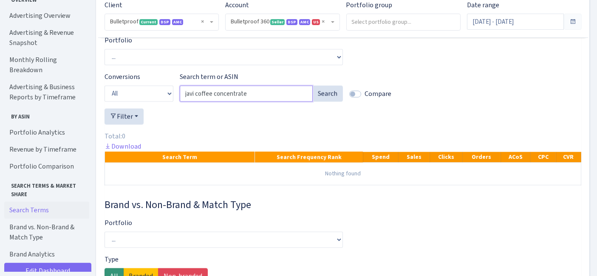
drag, startPoint x: 273, startPoint y: 95, endPoint x: 111, endPoint y: 99, distance: 162.2
click at [111, 99] on div "Conversions All Product ASINs Search Terms Branded Non Branded Search term or A…" at bounding box center [342, 90] width 489 height 37
paste input "iced"
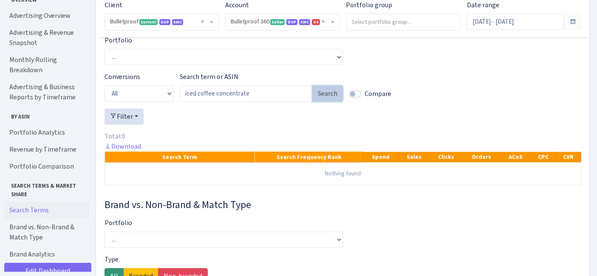
click at [330, 95] on button "Search" at bounding box center [327, 93] width 31 height 16
drag, startPoint x: 263, startPoint y: 100, endPoint x: 133, endPoint y: 101, distance: 129.9
click at [133, 101] on div "Conversions All Product ASINs Search Terms Branded Non Branded Search term or A…" at bounding box center [342, 90] width 489 height 37
paste input "cold brew"
click at [330, 101] on button "Search" at bounding box center [327, 93] width 31 height 16
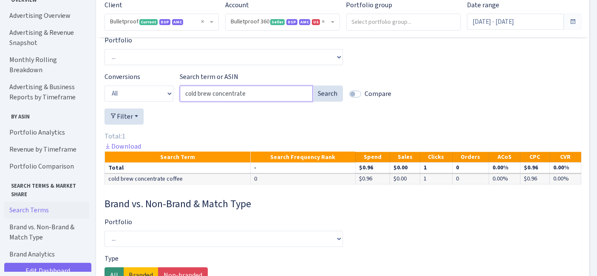
drag, startPoint x: 268, startPoint y: 94, endPoint x: 98, endPoint y: 96, distance: 169.9
click at [99, 96] on div "Conversions All Product ASINs Search Terms Branded Non Branded Search term or A…" at bounding box center [342, 90] width 489 height 37
paste input "javy protein coffee powder"
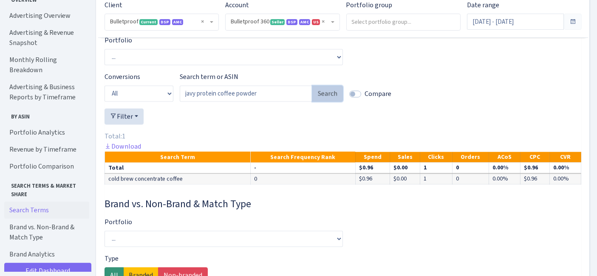
click at [329, 101] on button "Search" at bounding box center [327, 93] width 31 height 16
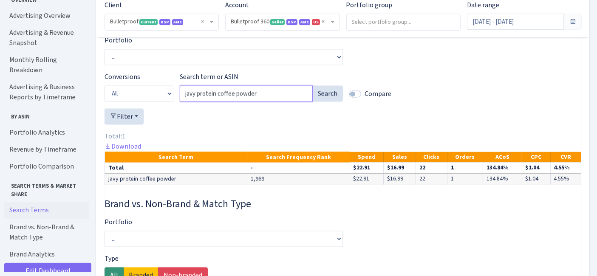
drag, startPoint x: 273, startPoint y: 102, endPoint x: 109, endPoint y: 101, distance: 163.9
click at [109, 101] on div "Conversions All Product ASINs Search Terms Branded Non Branded Search term or A…" at bounding box center [342, 90] width 489 height 37
paste input "iced coffee"
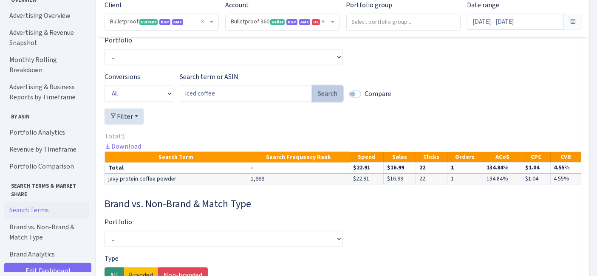
click at [325, 99] on button "Search" at bounding box center [327, 93] width 31 height 16
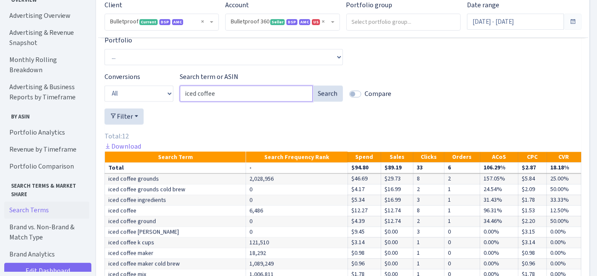
drag, startPoint x: 240, startPoint y: 103, endPoint x: 144, endPoint y: 103, distance: 96.0
click at [143, 103] on div "Conversions All Product ASINs Search Terms Branded Non Branded Search term or A…" at bounding box center [342, 90] width 489 height 37
paste input "javy"
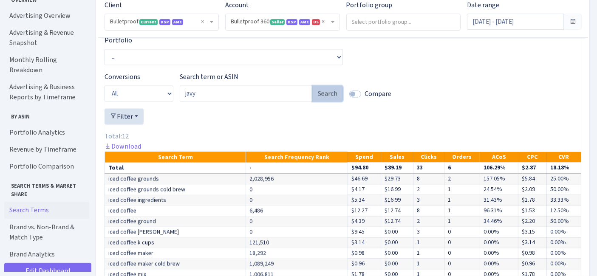
click at [330, 101] on button "Search" at bounding box center [327, 93] width 31 height 16
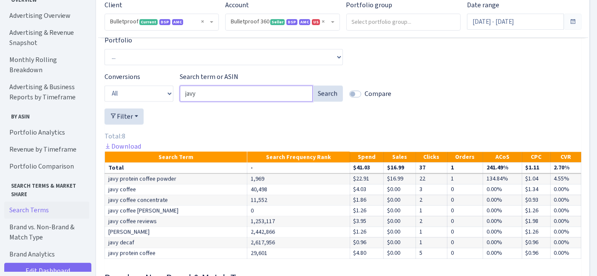
drag, startPoint x: 200, startPoint y: 103, endPoint x: 200, endPoint y: 98, distance: 4.7
click at [153, 103] on div "Conversions All Product ASINs Search Terms Branded Non Branded Search term or A…" at bounding box center [342, 90] width 489 height 37
paste input "i protein coffee"
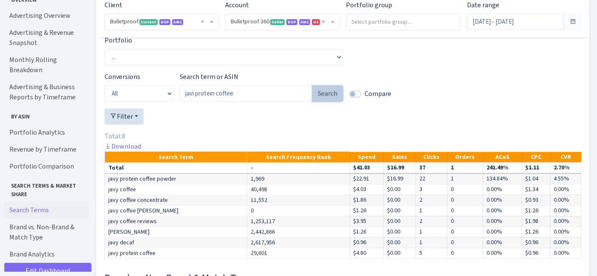
click at [327, 95] on button "Search" at bounding box center [327, 93] width 31 height 16
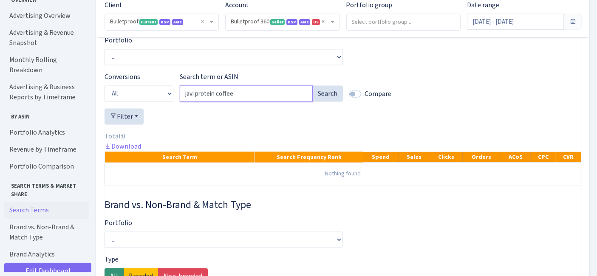
drag, startPoint x: 250, startPoint y: 101, endPoint x: 166, endPoint y: 101, distance: 83.6
click at [166, 101] on div "Conversions All Product ASINs Search Terms Branded Non Branded Search term or A…" at bounding box center [342, 90] width 489 height 37
paste input "chik"
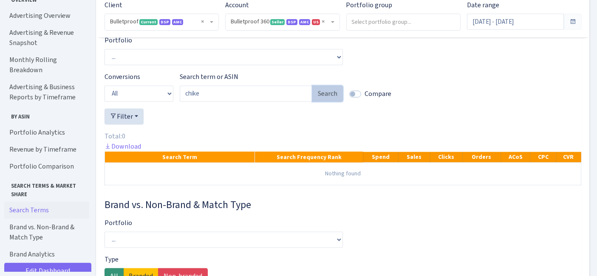
click at [320, 99] on button "Search" at bounding box center [327, 93] width 31 height 16
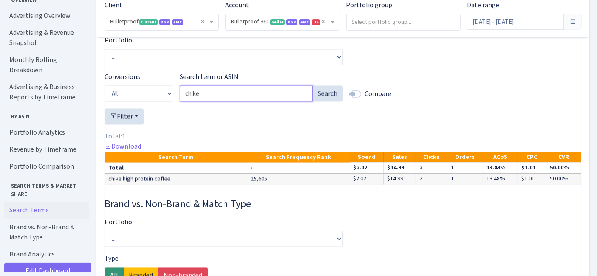
drag, startPoint x: 192, startPoint y: 101, endPoint x: 163, endPoint y: 98, distance: 28.2
click at [162, 99] on div "Conversions All Product ASINs Search Terms Branded Non Branded Search term or A…" at bounding box center [342, 90] width 489 height 37
paste input "jaavy"
click at [326, 101] on button "Search" at bounding box center [327, 93] width 31 height 16
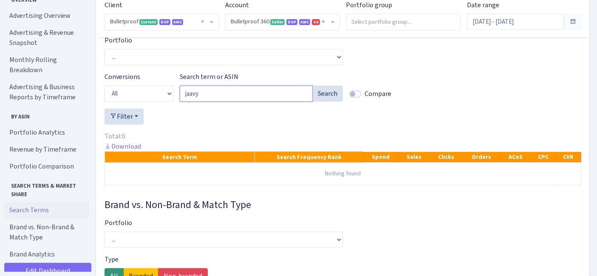
drag, startPoint x: 244, startPoint y: 104, endPoint x: 141, endPoint y: 90, distance: 104.1
click at [124, 98] on div "Conversions All Product ASINs Search Terms Branded Non Branded Search term or A…" at bounding box center [342, 90] width 489 height 37
paste input "vy coffee"
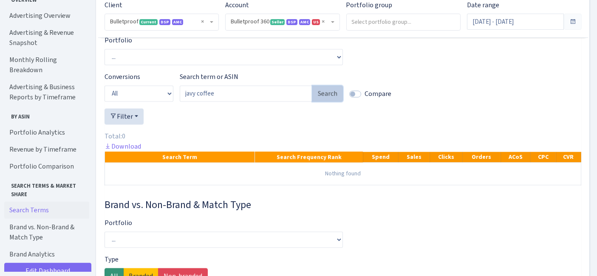
click at [340, 101] on button "Search" at bounding box center [327, 93] width 31 height 16
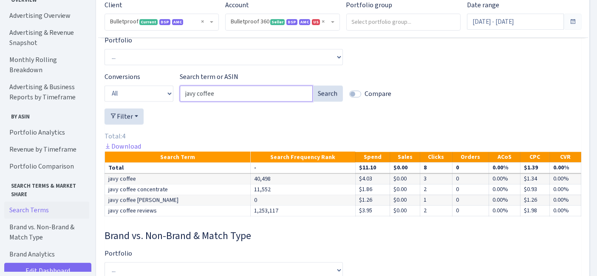
drag, startPoint x: 251, startPoint y: 99, endPoint x: 183, endPoint y: 88, distance: 68.3
click at [183, 88] on div "Search term or ASIN javy coffee Search" at bounding box center [261, 87] width 163 height 30
paste input "a coffee concentrat"
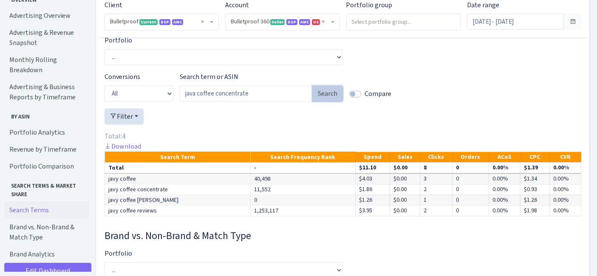
click at [336, 101] on button "Search" at bounding box center [327, 93] width 31 height 16
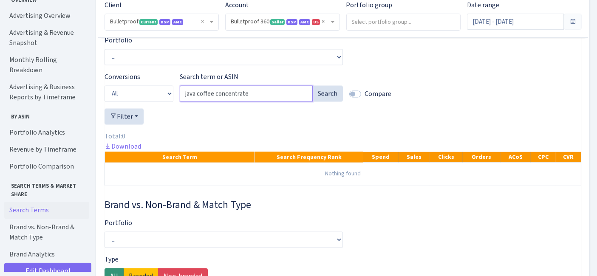
drag, startPoint x: 262, startPoint y: 102, endPoint x: 133, endPoint y: 101, distance: 129.1
click at [133, 101] on div "Conversions All Product ASINs Search Terms Branded Non Branded Search term or A…" at bounding box center [342, 90] width 489 height 37
paste input "vy coffe"
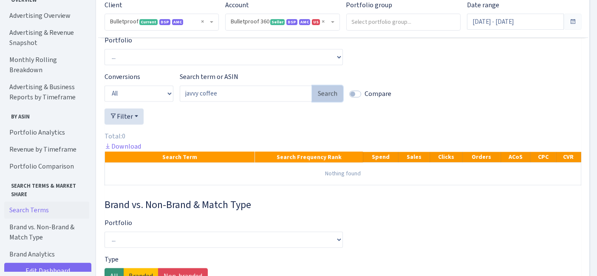
click at [323, 101] on button "Search" at bounding box center [327, 93] width 31 height 16
drag, startPoint x: 240, startPoint y: 99, endPoint x: 163, endPoint y: 99, distance: 77.7
click at [163, 99] on div "Conversions All Product ASINs Search Terms Branded Non Branded Search term or A…" at bounding box center [342, 90] width 489 height 37
paste input "a"
click at [324, 101] on button "Search" at bounding box center [327, 93] width 31 height 16
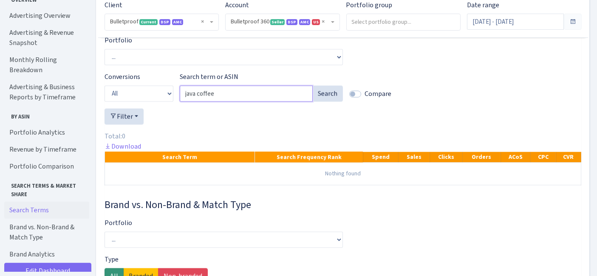
drag, startPoint x: 173, startPoint y: 96, endPoint x: 155, endPoint y: 95, distance: 18.3
click at [155, 96] on div "Conversions All Product ASINs Search Terms Branded Non Branded Search term or A…" at bounding box center [342, 90] width 489 height 37
paste input "instant iced"
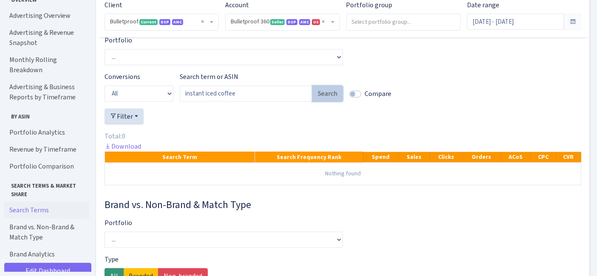
click at [332, 94] on button "Search" at bounding box center [327, 93] width 31 height 16
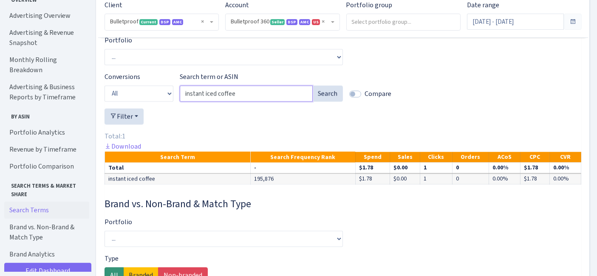
drag, startPoint x: 240, startPoint y: 99, endPoint x: 163, endPoint y: 98, distance: 77.7
click at [161, 99] on div "Conversions All Product ASINs Search Terms Branded Non Branded Search term or A…" at bounding box center [342, 90] width 489 height 37
paste input "chike protein"
click at [324, 101] on button "Search" at bounding box center [327, 93] width 31 height 16
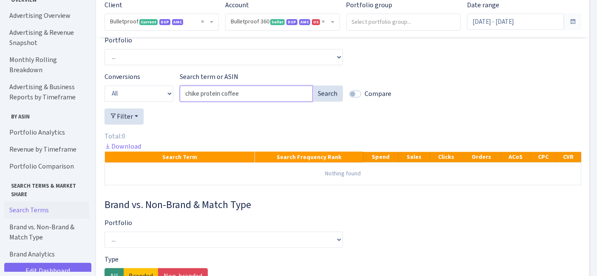
drag, startPoint x: 200, startPoint y: 100, endPoint x: 144, endPoint y: 100, distance: 55.6
click at [145, 100] on div "Conversions All Product ASINs Search Terms Branded Non Branded Search term or A…" at bounding box center [342, 90] width 489 height 37
paste input "old brew"
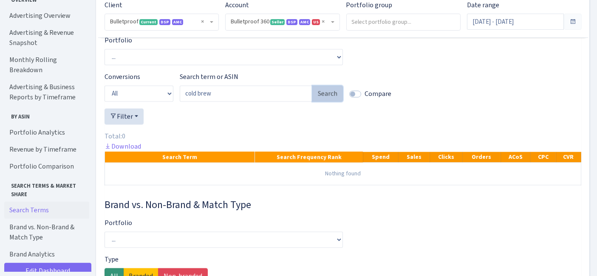
click at [334, 99] on button "Search" at bounding box center [327, 93] width 31 height 16
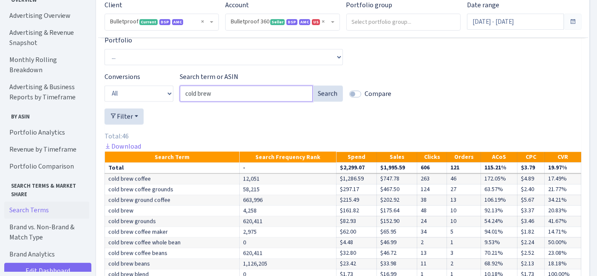
drag, startPoint x: 246, startPoint y: 106, endPoint x: 175, endPoint y: 96, distance: 71.2
click at [176, 96] on div "Conversions All Product ASINs Search Terms Branded Non Branded Search term or A…" at bounding box center [342, 90] width 489 height 37
paste input "protein iced coffee"
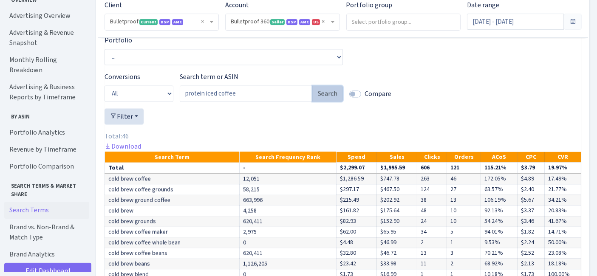
click at [330, 101] on button "Search" at bounding box center [327, 93] width 31 height 16
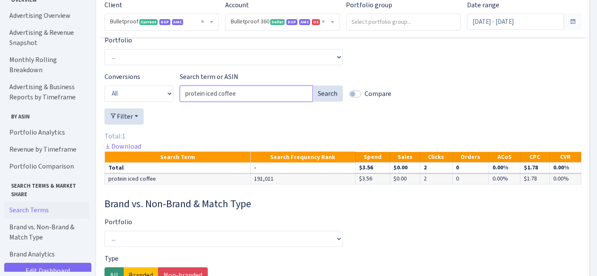
drag, startPoint x: 231, startPoint y: 103, endPoint x: 138, endPoint y: 87, distance: 93.8
click at [152, 90] on div "Conversions All Product ASINs Search Terms Branded Non Branded Search term or A…" at bounding box center [342, 90] width 489 height 37
paste input "java protein"
click at [322, 101] on button "Search" at bounding box center [327, 93] width 31 height 16
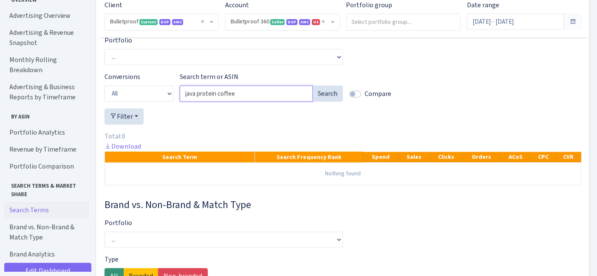
drag, startPoint x: 268, startPoint y: 95, endPoint x: 109, endPoint y: 100, distance: 159.7
click at [110, 99] on div "Conversions All Product ASINs Search Terms Branded Non Branded Search term or A…" at bounding box center [342, 90] width 489 height 37
paste input "liquid"
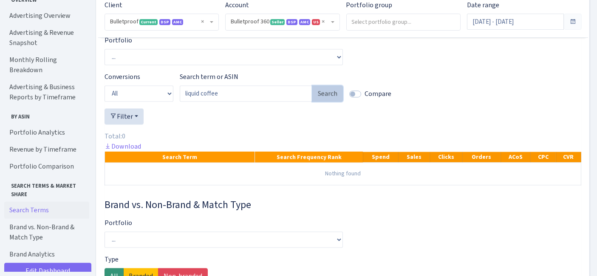
click at [330, 97] on button "Search" at bounding box center [327, 93] width 31 height 16
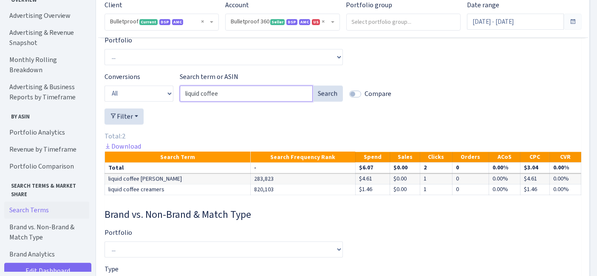
drag, startPoint x: 243, startPoint y: 104, endPoint x: 143, endPoint y: 96, distance: 100.1
click at [156, 98] on div "Conversions All Product ASINs Search Terms Branded Non Branded Search term or A…" at bounding box center [342, 90] width 489 height 37
paste input "instant protein"
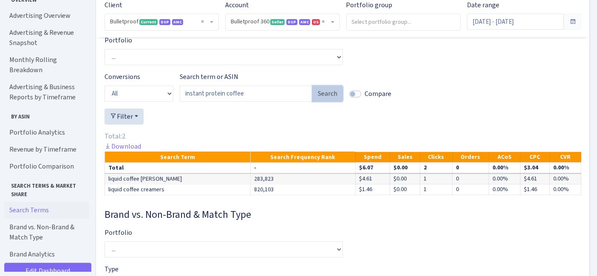
click at [321, 100] on button "Search" at bounding box center [327, 93] width 31 height 16
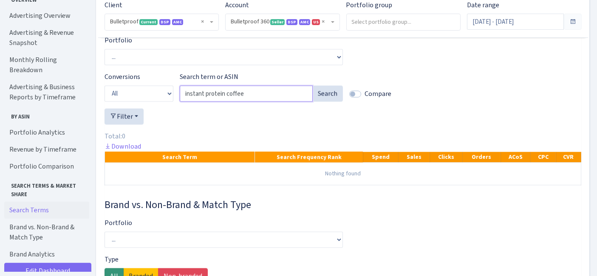
drag, startPoint x: 247, startPoint y: 103, endPoint x: 159, endPoint y: 104, distance: 87.9
click at [159, 104] on div "Conversions All Product ASINs Search Terms Branded Non Branded Search term or A…" at bounding box center [342, 90] width 489 height 37
paste input "colageno for women"
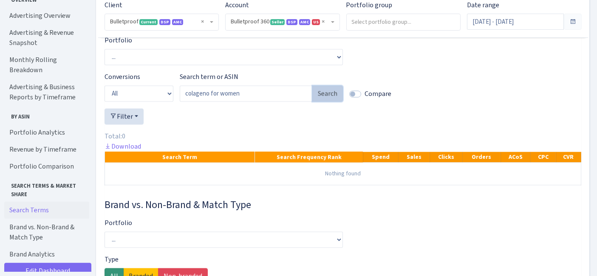
click at [324, 101] on button "Search" at bounding box center [327, 93] width 31 height 16
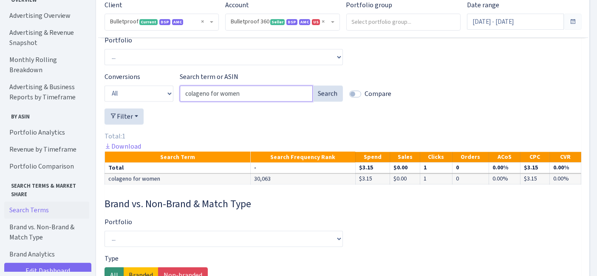
drag, startPoint x: 242, startPoint y: 100, endPoint x: 211, endPoint y: 104, distance: 31.2
click at [166, 100] on div "Conversions All Product ASINs Search Terms Branded Non Branded Search term or A…" at bounding box center [342, 90] width 489 height 37
paste input "lagen peptides"
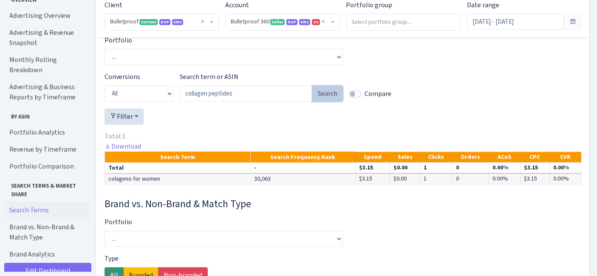
click at [316, 101] on button "Search" at bounding box center [327, 93] width 31 height 16
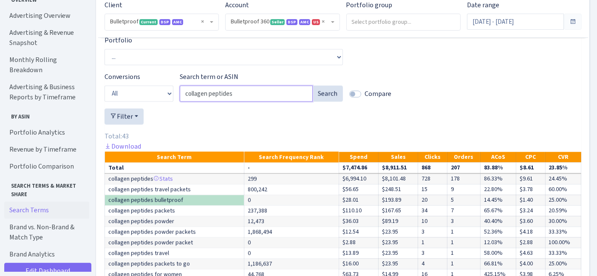
drag, startPoint x: 235, startPoint y: 96, endPoint x: 131, endPoint y: 93, distance: 104.1
click at [132, 93] on div "Conversions All Product ASINs Search Terms Branded Non Branded Search term or A…" at bounding box center [342, 90] width 489 height 37
paste input "Search term or ASIN"
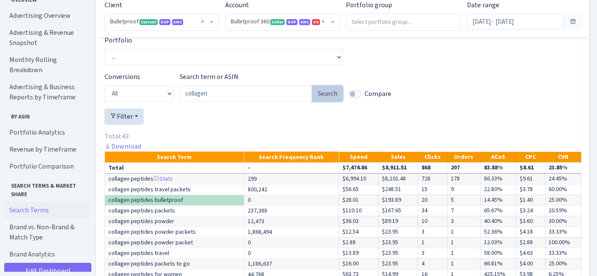
click at [328, 99] on button "Search" at bounding box center [327, 93] width 31 height 16
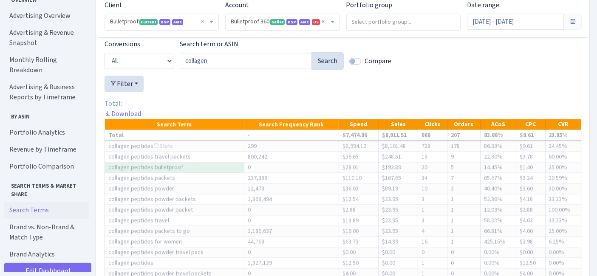
scroll to position [1724, 0]
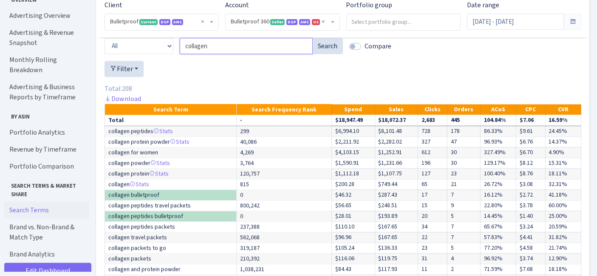
drag, startPoint x: 148, startPoint y: 59, endPoint x: 120, endPoint y: 63, distance: 28.3
click at [124, 61] on div "Conversions All Product ASINs Search Terms Branded Non Branded Search term or A…" at bounding box center [342, 42] width 489 height 37
paste input "for women"
click at [331, 51] on button "Search" at bounding box center [327, 46] width 31 height 16
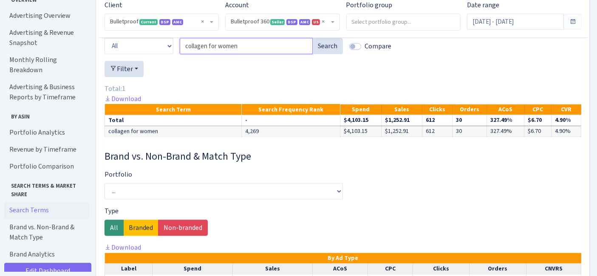
drag, startPoint x: 250, startPoint y: 53, endPoint x: 159, endPoint y: 56, distance: 90.9
click at [159, 56] on div "Conversions All Product ASINs Search Terms Branded Non Branded Search term or A…" at bounding box center [342, 42] width 489 height 37
paste input "powder"
click at [323, 52] on button "Search" at bounding box center [327, 46] width 31 height 16
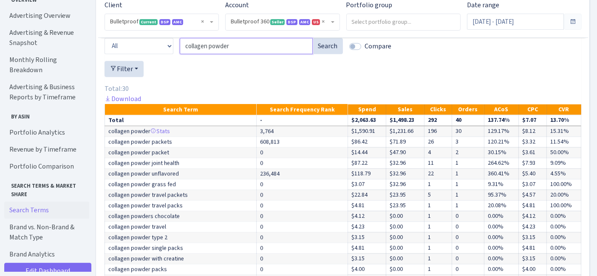
drag, startPoint x: 242, startPoint y: 51, endPoint x: 165, endPoint y: 51, distance: 77.3
click at [165, 51] on div "Conversions All Product ASINs Search Terms Branded Non Branded Search term or A…" at bounding box center [342, 42] width 489 height 37
paste input "liquid collagen for women"
click at [324, 51] on button "Search" at bounding box center [327, 46] width 31 height 16
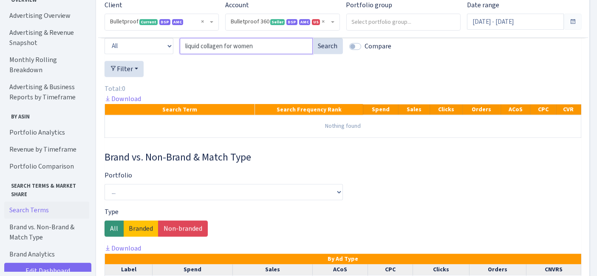
drag, startPoint x: 263, startPoint y: 57, endPoint x: 128, endPoint y: 53, distance: 135.1
click at [128, 53] on div "Conversions All Product ASINs Search Terms Branded Non Branded Search term or A…" at bounding box center [342, 42] width 489 height 37
paste input "bone broth"
click at [327, 48] on button "Search" at bounding box center [327, 46] width 31 height 16
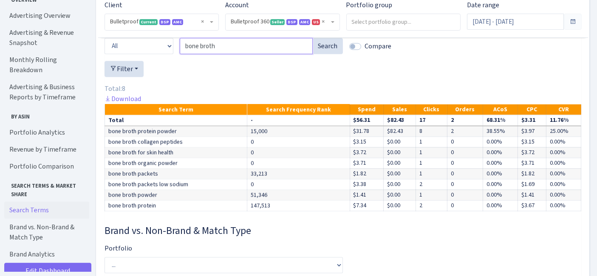
drag, startPoint x: 184, startPoint y: 57, endPoint x: 148, endPoint y: 57, distance: 36.5
click at [148, 57] on div "Conversions All Product ASINs Search Terms Branded Non Branded Search term or A…" at bounding box center [342, 42] width 489 height 37
paste input "multi collagen peptides"
click at [332, 54] on button "Search" at bounding box center [327, 46] width 31 height 16
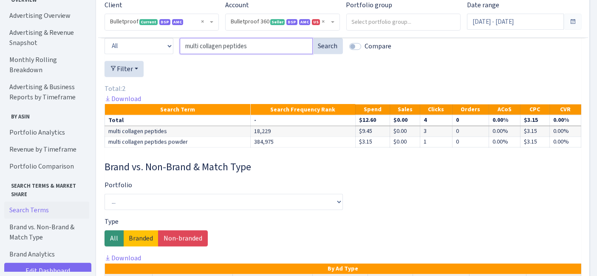
drag, startPoint x: 261, startPoint y: 59, endPoint x: 153, endPoint y: 59, distance: 107.9
click at [153, 59] on div "Conversions All Product ASINs Search Terms Branded Non Branded Search term or A…" at bounding box center [342, 42] width 489 height 37
paste input "vital proteins collagen peptides powder"
click at [332, 54] on button "Search" at bounding box center [327, 46] width 31 height 16
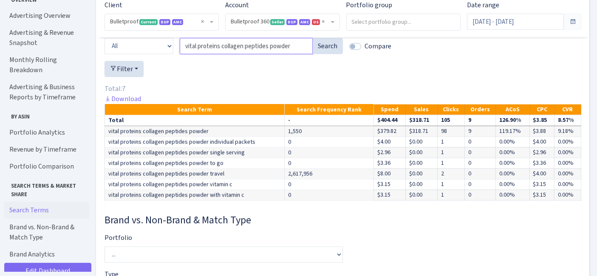
click at [262, 52] on input "vital proteins collagen peptides powder" at bounding box center [246, 46] width 133 height 16
paste input "marine collagen"
click at [331, 52] on button "Search" at bounding box center [327, 46] width 31 height 16
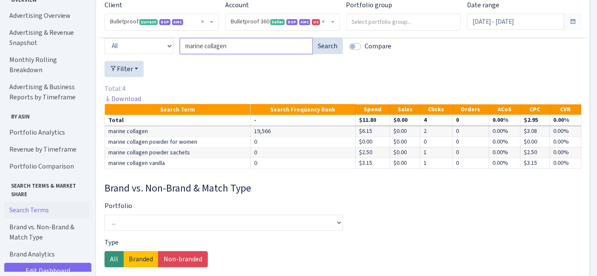
drag, startPoint x: 232, startPoint y: 50, endPoint x: 166, endPoint y: 50, distance: 66.2
click at [166, 50] on div "Conversions All Product ASINs Search Terms Branded Non Branded Search term or A…" at bounding box center [342, 42] width 489 height 37
paste input "collagen gummies"
click at [332, 46] on button "Search" at bounding box center [327, 46] width 31 height 16
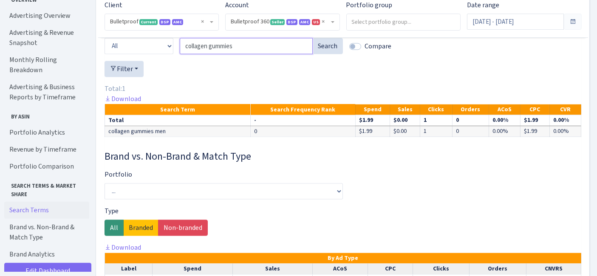
drag, startPoint x: 235, startPoint y: 51, endPoint x: 162, endPoint y: 51, distance: 73.5
click at [161, 51] on div "Conversions All Product ASINs Search Terms Branded Non Branded Search term or A…" at bounding box center [342, 42] width 489 height 37
paste input "peptides powder"
click at [322, 53] on button "Search" at bounding box center [327, 46] width 31 height 16
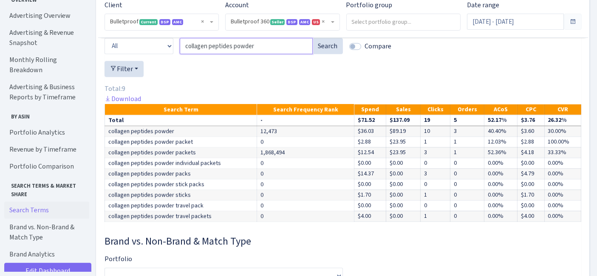
drag, startPoint x: 266, startPoint y: 54, endPoint x: 175, endPoint y: 56, distance: 91.7
click at [175, 56] on div "Conversions All Product ASINs Search Terms Branded Non Branded Search term or A…" at bounding box center [342, 42] width 489 height 37
paste input "ageno"
click at [320, 54] on button "Search" at bounding box center [327, 46] width 31 height 16
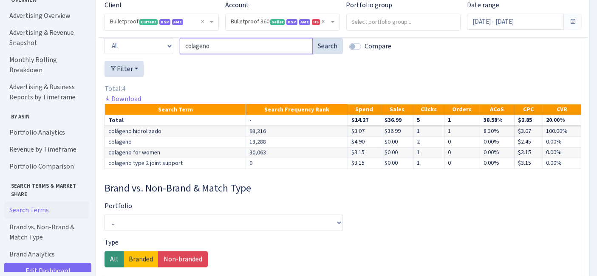
drag, startPoint x: 262, startPoint y: 54, endPoint x: 166, endPoint y: 53, distance: 95.1
click at [163, 54] on div "Conversions All Product ASINs Search Terms Branded Non Branded Search term or A…" at bounding box center [342, 42] width 489 height 37
paste input "native path collagen peptides"
click at [321, 49] on button "Search" at bounding box center [327, 46] width 31 height 16
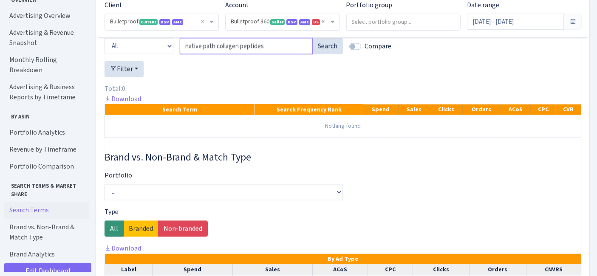
drag, startPoint x: 271, startPoint y: 61, endPoint x: 128, endPoint y: 56, distance: 142.8
click at [128, 56] on div "Conversions All Product ASINs Search Terms Branded Non Branded Search term or A…" at bounding box center [342, 42] width 489 height 37
paste input "colageno hidrolizado for women"
click at [324, 49] on button "Search" at bounding box center [327, 46] width 31 height 16
drag, startPoint x: 272, startPoint y: 53, endPoint x: 162, endPoint y: 53, distance: 110.4
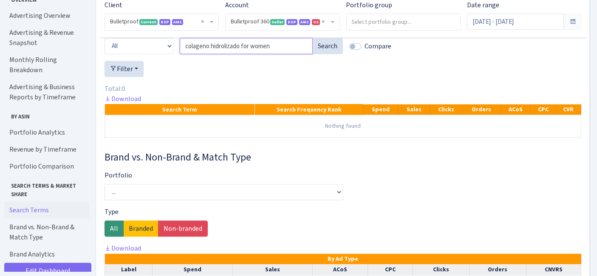
click at [162, 53] on div "Conversions All Product ASINs Search Terms Branded Non Branded Search term or A…" at bounding box center [342, 42] width 489 height 37
paste
click at [331, 52] on button "Search" at bounding box center [327, 46] width 31 height 16
drag, startPoint x: 247, startPoint y: 41, endPoint x: 159, endPoint y: 48, distance: 88.1
click at [159, 48] on div "Conversions All Product ASINs Search Terms Branded Non Branded Search term or A…" at bounding box center [342, 42] width 489 height 37
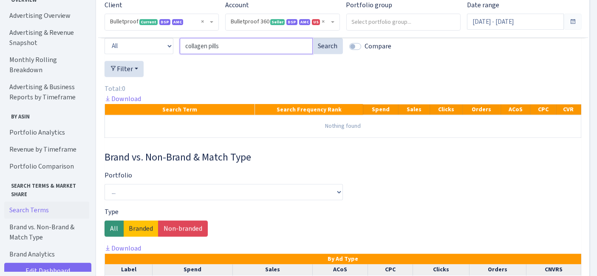
drag, startPoint x: 166, startPoint y: 53, endPoint x: 146, endPoint y: 53, distance: 20.0
click at [146, 53] on div "Conversions All Product ASINs Search Terms Branded Non Branded Search term or A…" at bounding box center [342, 42] width 489 height 37
click at [324, 49] on button "Search" at bounding box center [327, 46] width 31 height 16
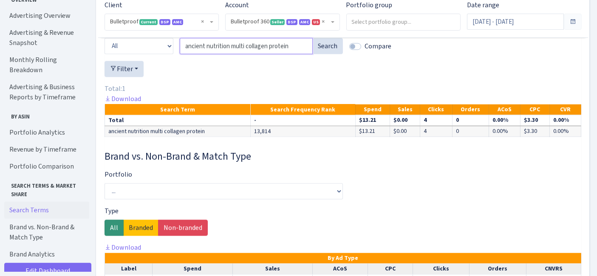
click at [256, 52] on input "ancient nutrition multi collagen protein" at bounding box center [246, 46] width 133 height 16
click at [332, 53] on button "Search" at bounding box center [327, 46] width 31 height 16
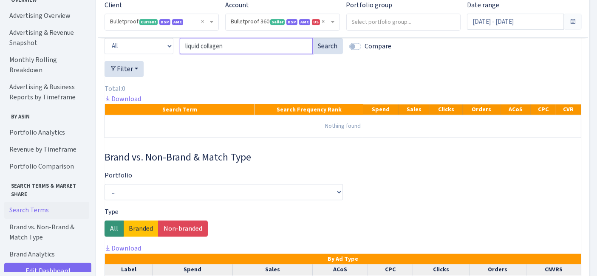
click at [172, 54] on div "Conversions All Product ASINs Search Terms Branded Non Branded Search term or A…" at bounding box center [342, 42] width 489 height 37
click at [332, 49] on button "Search" at bounding box center [327, 46] width 31 height 16
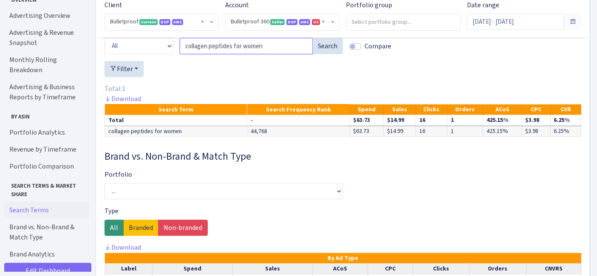
drag, startPoint x: 265, startPoint y: 50, endPoint x: 173, endPoint y: 50, distance: 91.7
click at [173, 50] on div "Conversions All Product ASINs Search Terms Branded Non Branded Search term or A…" at bounding box center [342, 42] width 489 height 37
click at [321, 52] on button "Search" at bounding box center [327, 46] width 31 height 16
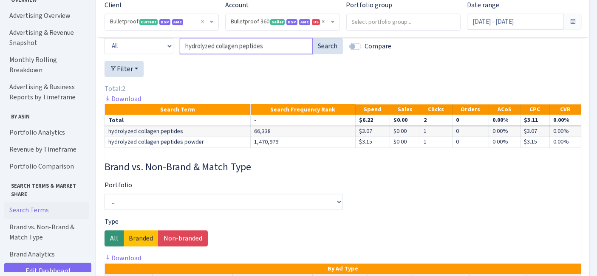
drag, startPoint x: 245, startPoint y: 52, endPoint x: 148, endPoint y: 52, distance: 97.2
click at [148, 52] on div "Conversions All Product ASINs Search Terms Branded Non Branded Search term or A…" at bounding box center [342, 42] width 489 height 37
click at [326, 54] on button "Search" at bounding box center [327, 46] width 31 height 16
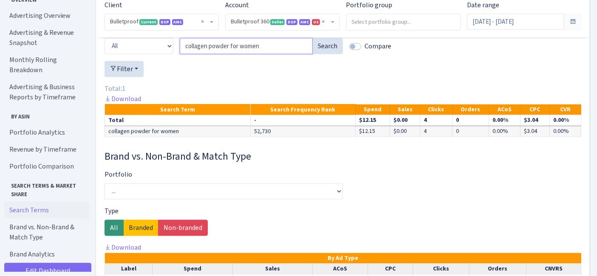
drag, startPoint x: 258, startPoint y: 53, endPoint x: 165, endPoint y: 54, distance: 93.4
click at [165, 54] on div "Conversions All Product ASINs Search Terms Branded Non Branded Search term or A…" at bounding box center [342, 42] width 489 height 37
click at [326, 54] on button "Search" at bounding box center [327, 46] width 31 height 16
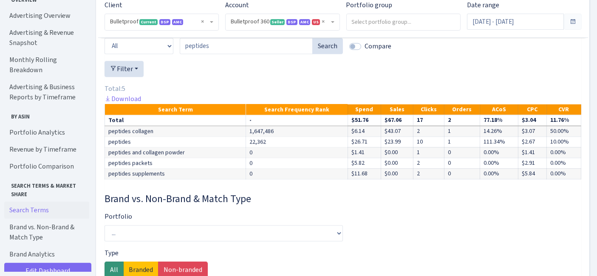
drag, startPoint x: 259, startPoint y: 62, endPoint x: 154, endPoint y: 59, distance: 105.8
click at [154, 59] on div "Conversions All Product ASINs Search Terms Branded Non Branded Search term or A…" at bounding box center [342, 42] width 489 height 37
click at [216, 51] on input "peptides" at bounding box center [246, 46] width 133 height 16
click at [315, 52] on button "Search" at bounding box center [327, 46] width 31 height 16
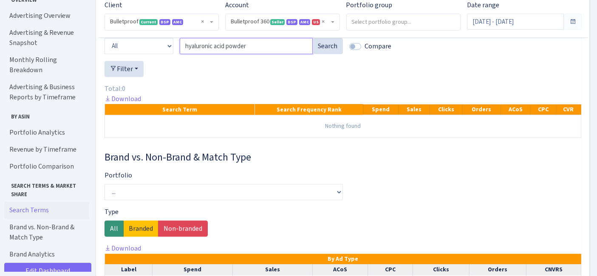
drag, startPoint x: 241, startPoint y: 52, endPoint x: 154, endPoint y: 52, distance: 87.5
click at [154, 52] on div "Conversions All Product ASINs Search Terms Branded Non Branded Search term or A…" at bounding box center [342, 42] width 489 height 37
click at [319, 49] on button "Search" at bounding box center [327, 46] width 31 height 16
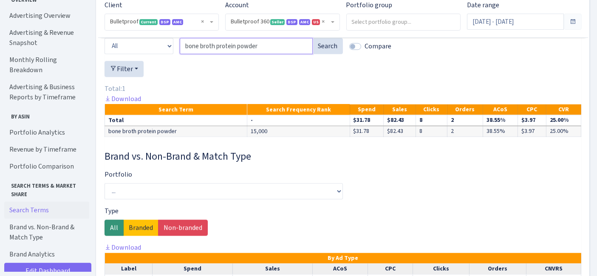
drag, startPoint x: 268, startPoint y: 54, endPoint x: 151, endPoint y: 54, distance: 117.6
click at [151, 54] on div "Conversions All Product ASINs Search Terms Branded Non Branded Search term or A…" at bounding box center [342, 42] width 489 height 37
click at [338, 49] on button "Search" at bounding box center [327, 46] width 31 height 16
drag, startPoint x: 239, startPoint y: 57, endPoint x: 161, endPoint y: 56, distance: 78.1
click at [161, 56] on div "Conversions All Product ASINs Search Terms Branded Non Branded Search term or A…" at bounding box center [342, 42] width 489 height 37
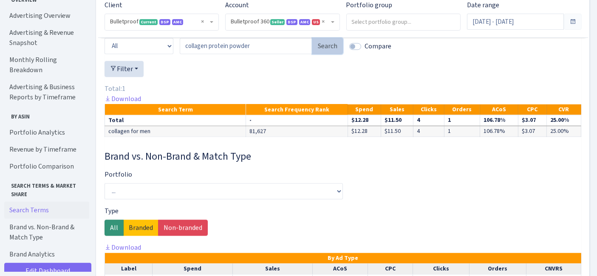
click at [333, 54] on button "Search" at bounding box center [327, 46] width 31 height 16
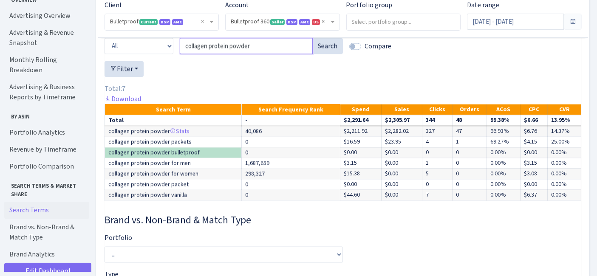
drag, startPoint x: 262, startPoint y: 53, endPoint x: 163, endPoint y: 53, distance: 99.4
click at [173, 53] on div "Conversions All Product ASINs Search Terms Branded Non Branded Search term or A…" at bounding box center [342, 42] width 489 height 37
click at [329, 49] on button "Search" at bounding box center [327, 46] width 31 height 16
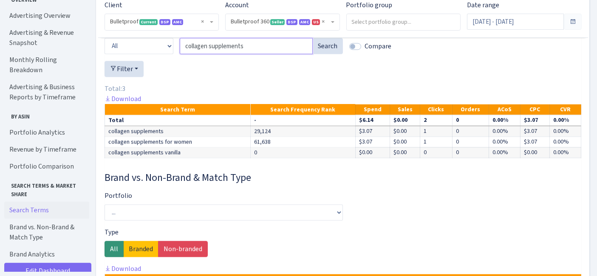
drag, startPoint x: 269, startPoint y: 60, endPoint x: 234, endPoint y: 55, distance: 36.0
click at [141, 56] on div "Conversions All Product ASINs Search Terms Branded Non Branded Search term or A…" at bounding box center [342, 42] width 489 height 37
click at [324, 51] on button "Search" at bounding box center [327, 46] width 31 height 16
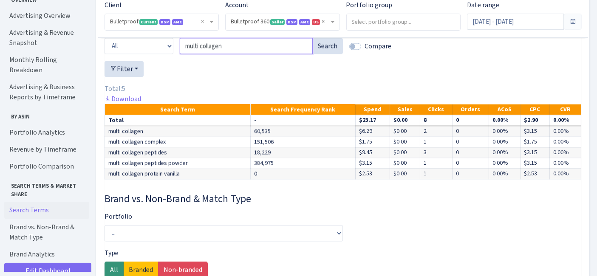
drag, startPoint x: 198, startPoint y: 54, endPoint x: 156, endPoint y: 54, distance: 42.0
click at [156, 54] on div "Conversions All Product ASINs Search Terms Branded Non Branded Search term or A…" at bounding box center [342, 42] width 489 height 37
type input "liquid collagen for women"
click at [328, 54] on button "Search" at bounding box center [327, 46] width 31 height 16
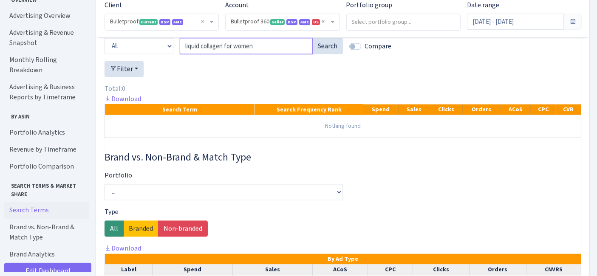
click at [290, 52] on input "liquid collagen for women" at bounding box center [246, 46] width 133 height 16
click at [302, 54] on input "liquid collagen for women" at bounding box center [246, 46] width 133 height 16
click at [130, 103] on link "Download" at bounding box center [122, 98] width 37 height 9
